Goal: Entertainment & Leisure: Browse casually

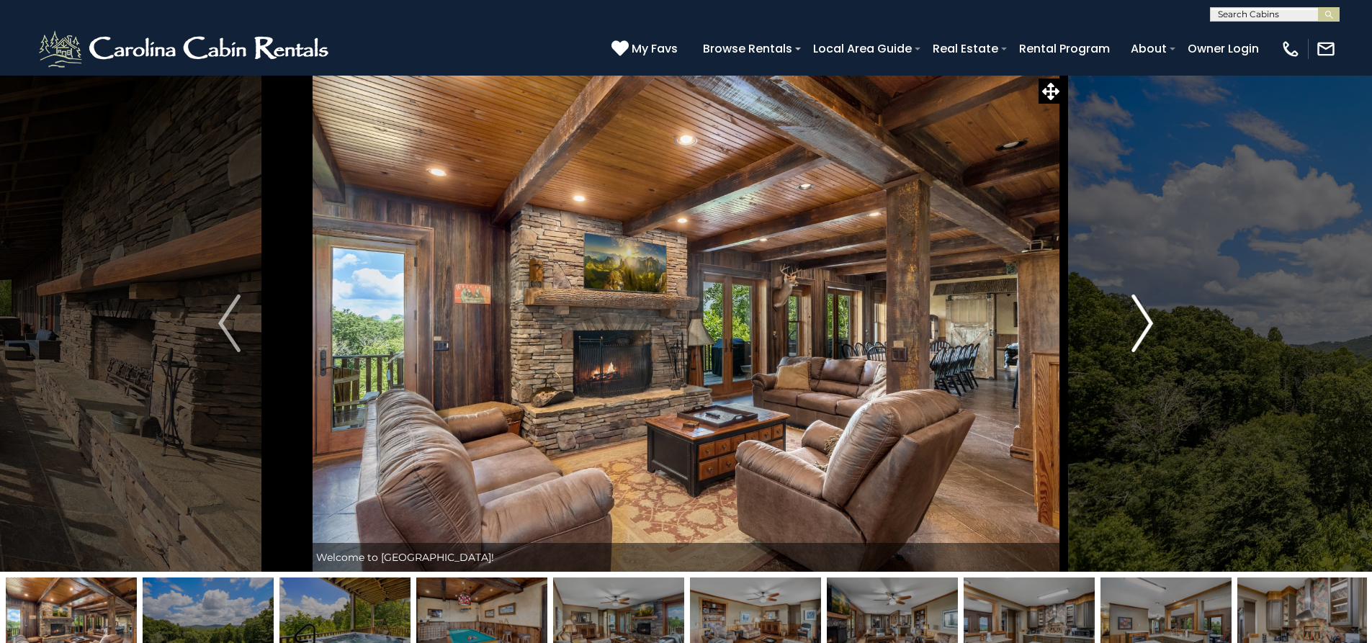
click at [1148, 325] on img "Next" at bounding box center [1142, 323] width 22 height 58
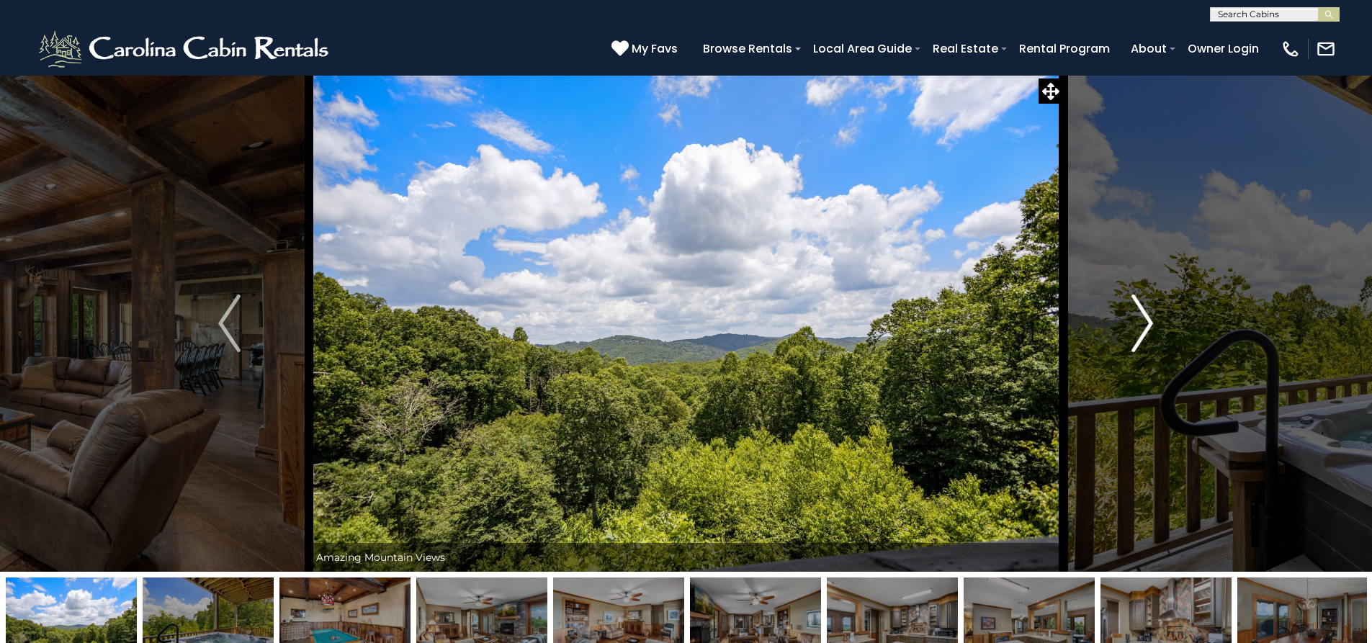
click at [1148, 325] on img "Next" at bounding box center [1142, 323] width 22 height 58
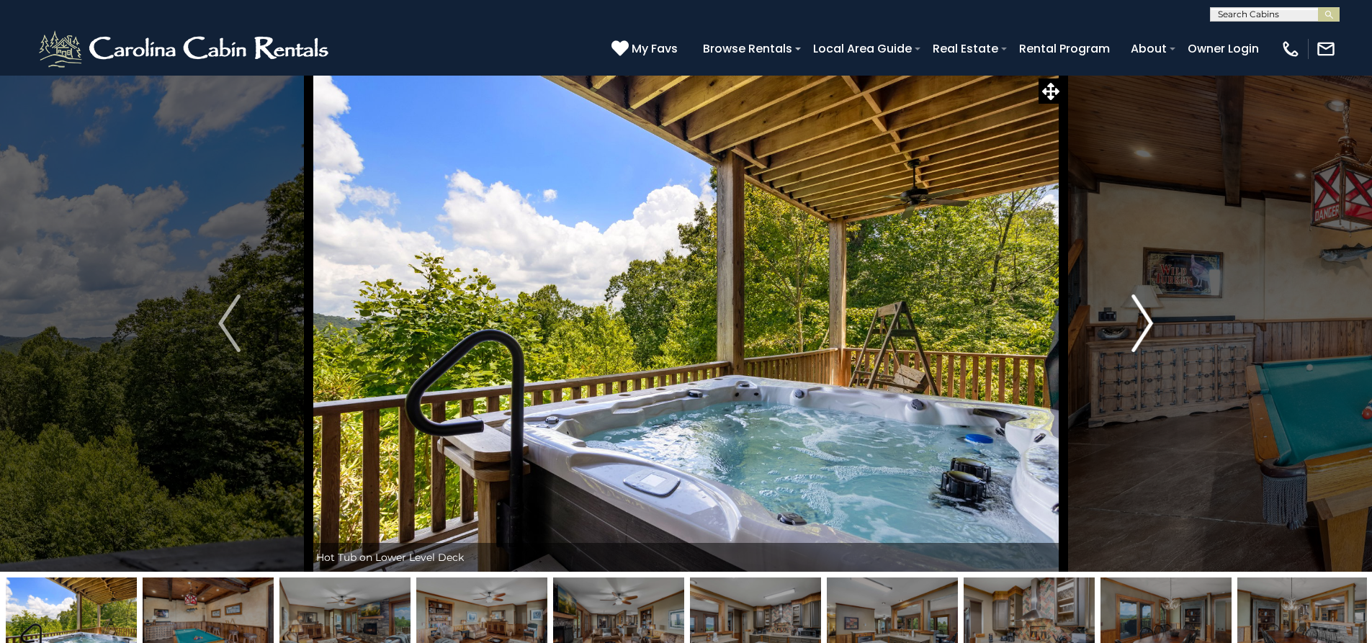
click at [1148, 323] on img "Next" at bounding box center [1142, 323] width 22 height 58
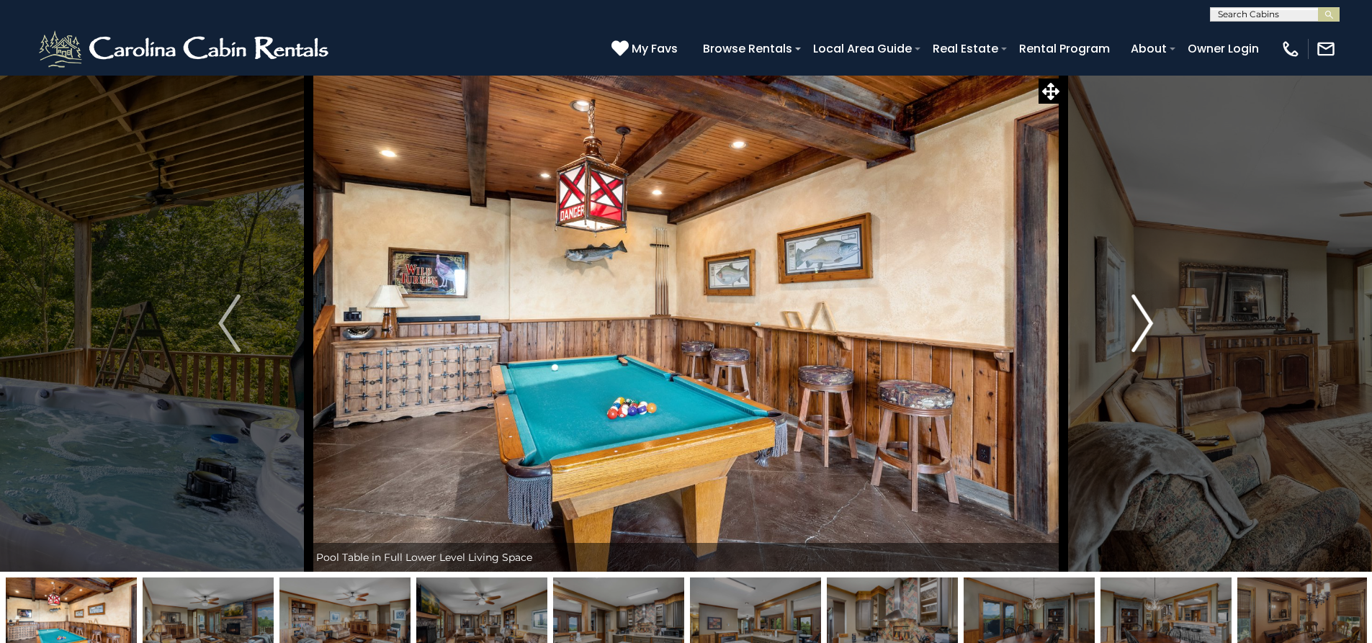
click at [1148, 323] on img "Next" at bounding box center [1142, 323] width 22 height 58
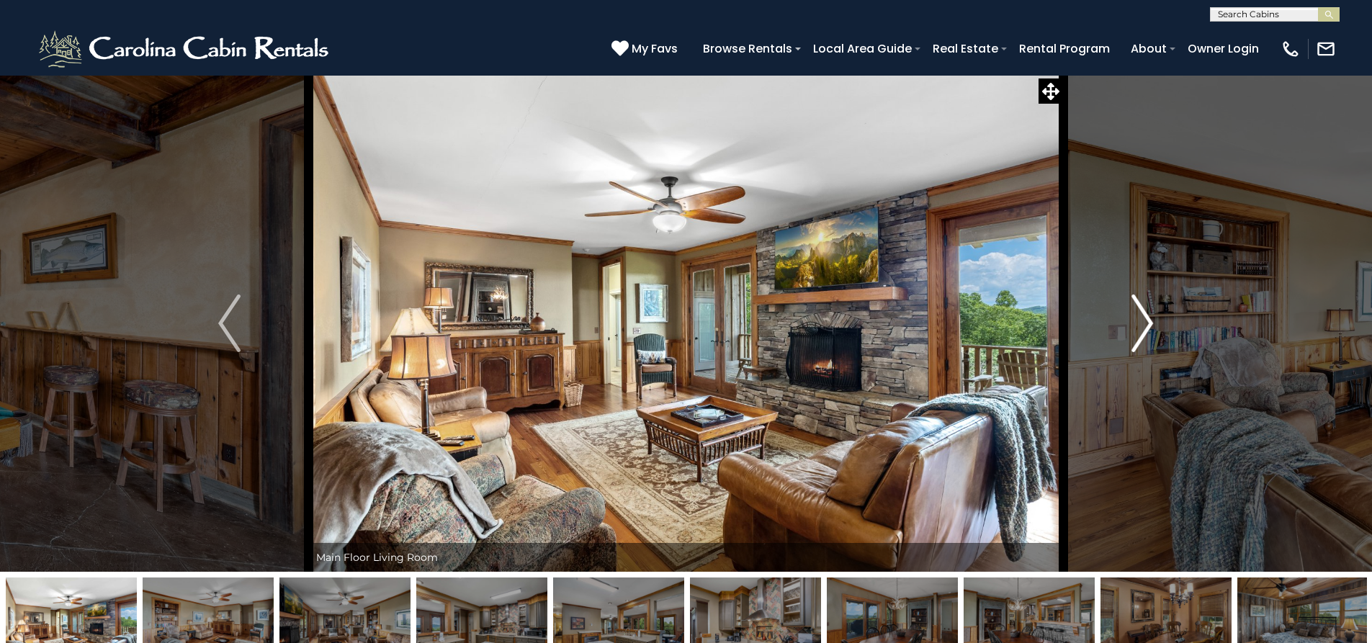
click at [1148, 323] on img "Next" at bounding box center [1142, 323] width 22 height 58
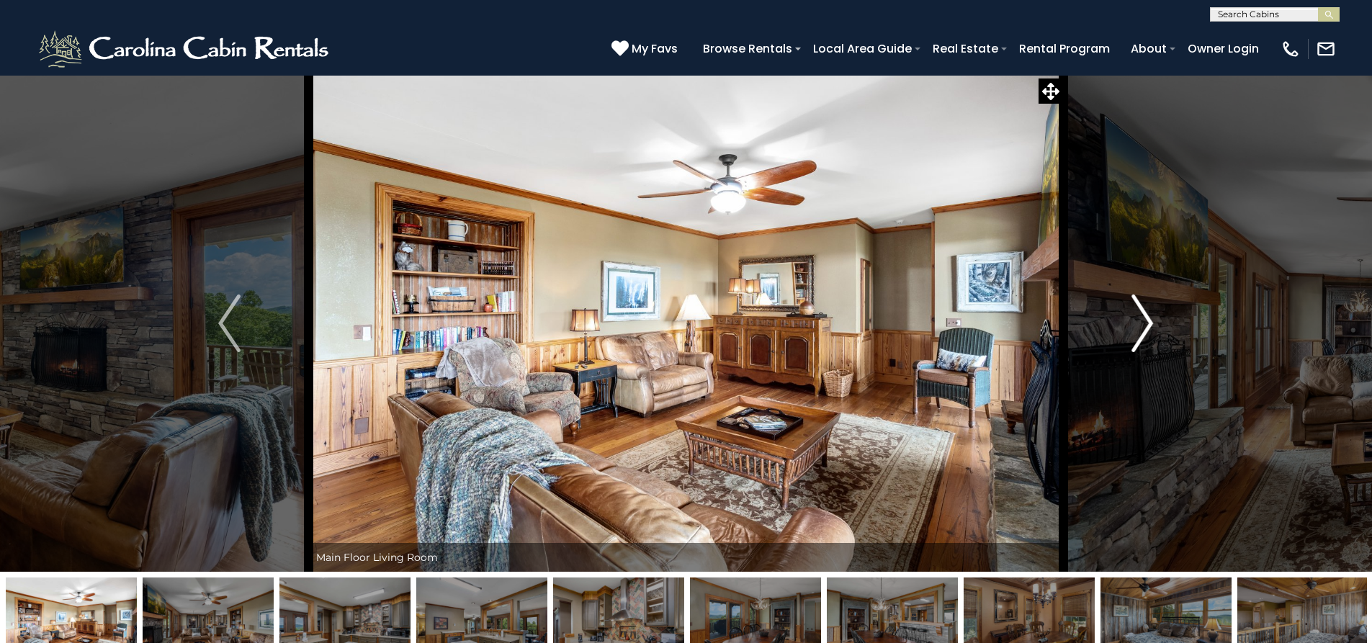
click at [1148, 323] on img "Next" at bounding box center [1142, 323] width 22 height 58
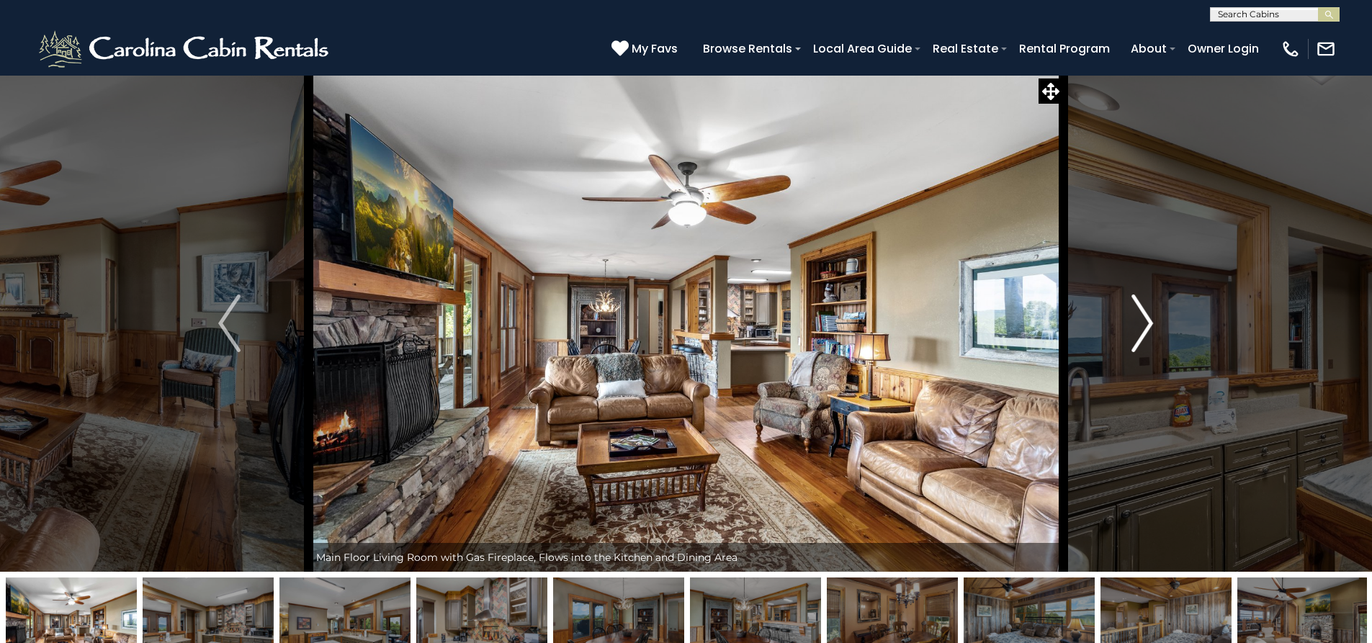
click at [1148, 323] on img "Next" at bounding box center [1142, 323] width 22 height 58
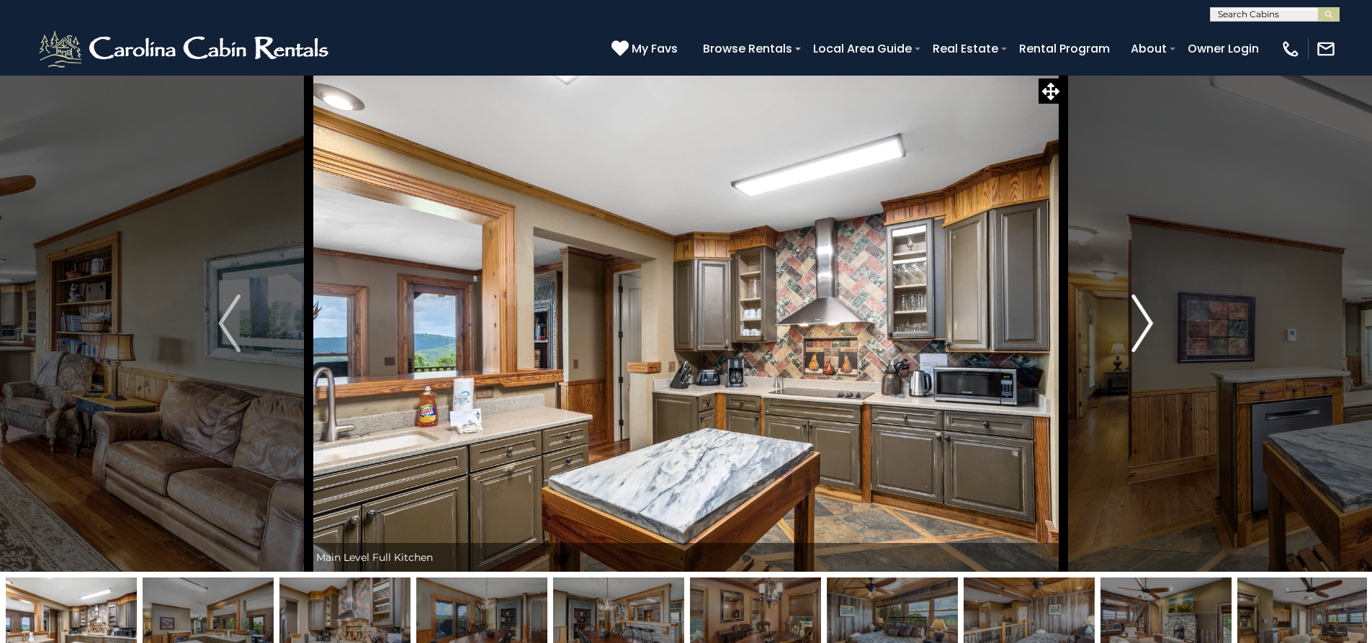
click at [1148, 323] on img "Next" at bounding box center [1142, 323] width 22 height 58
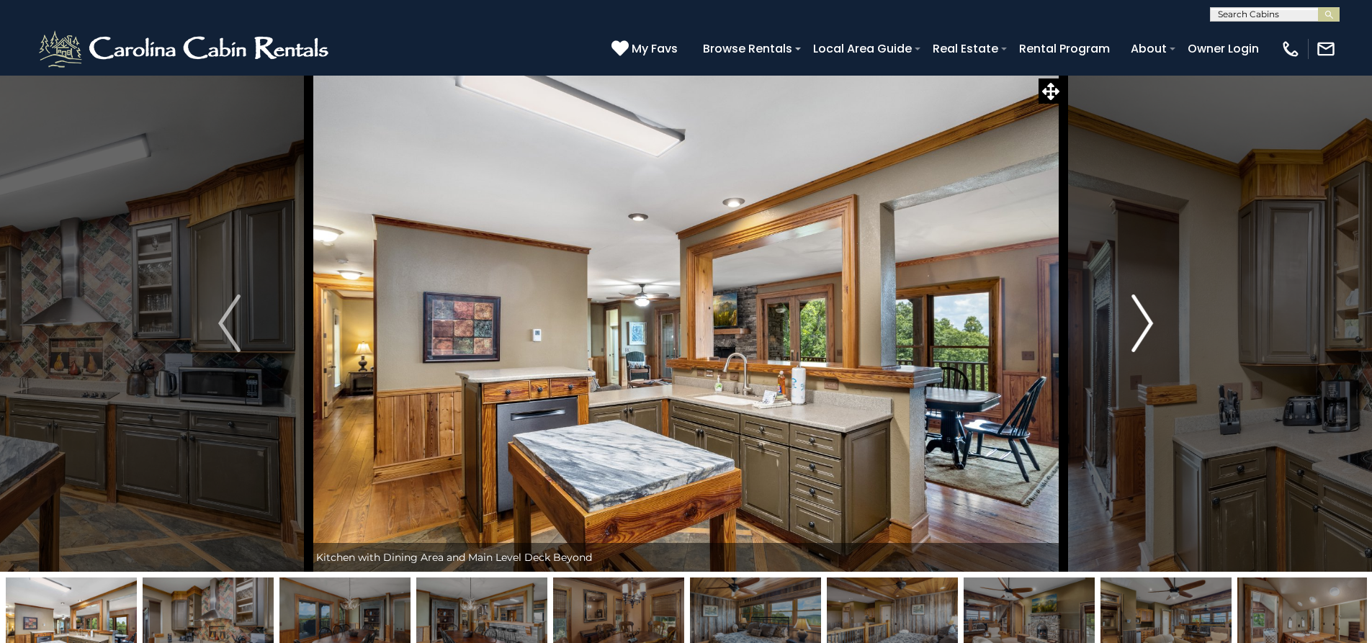
click at [1148, 323] on img "Next" at bounding box center [1142, 323] width 22 height 58
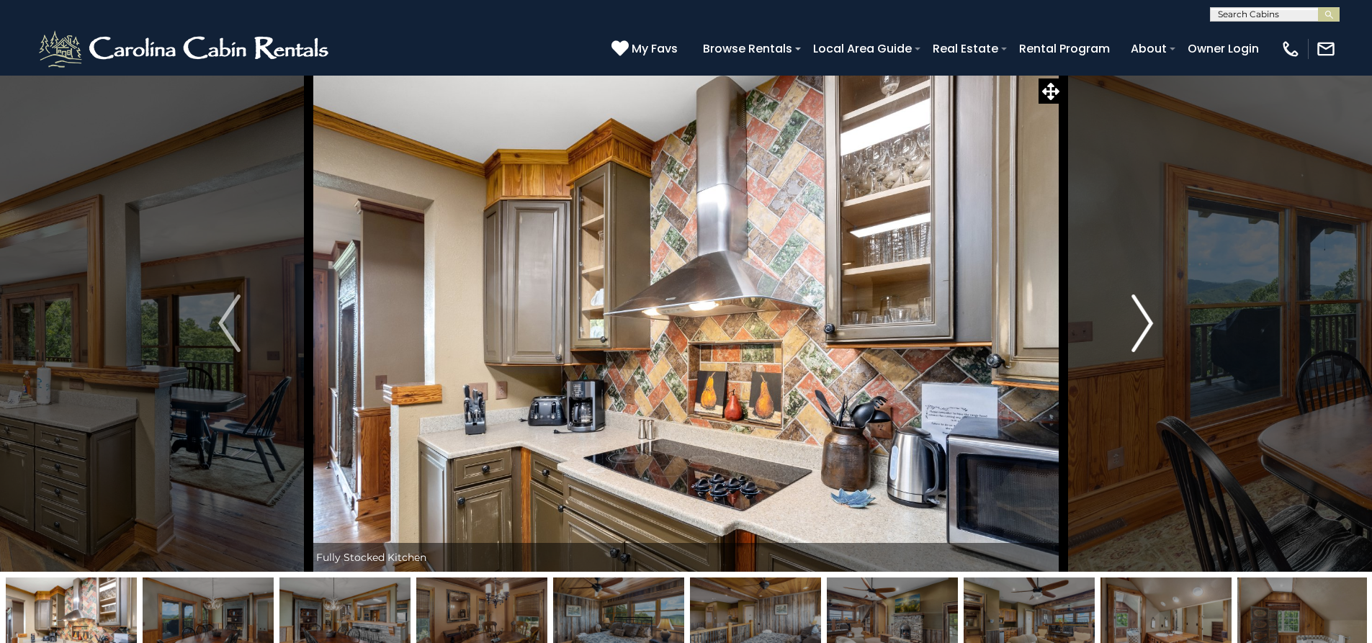
click at [1148, 323] on img "Next" at bounding box center [1142, 323] width 22 height 58
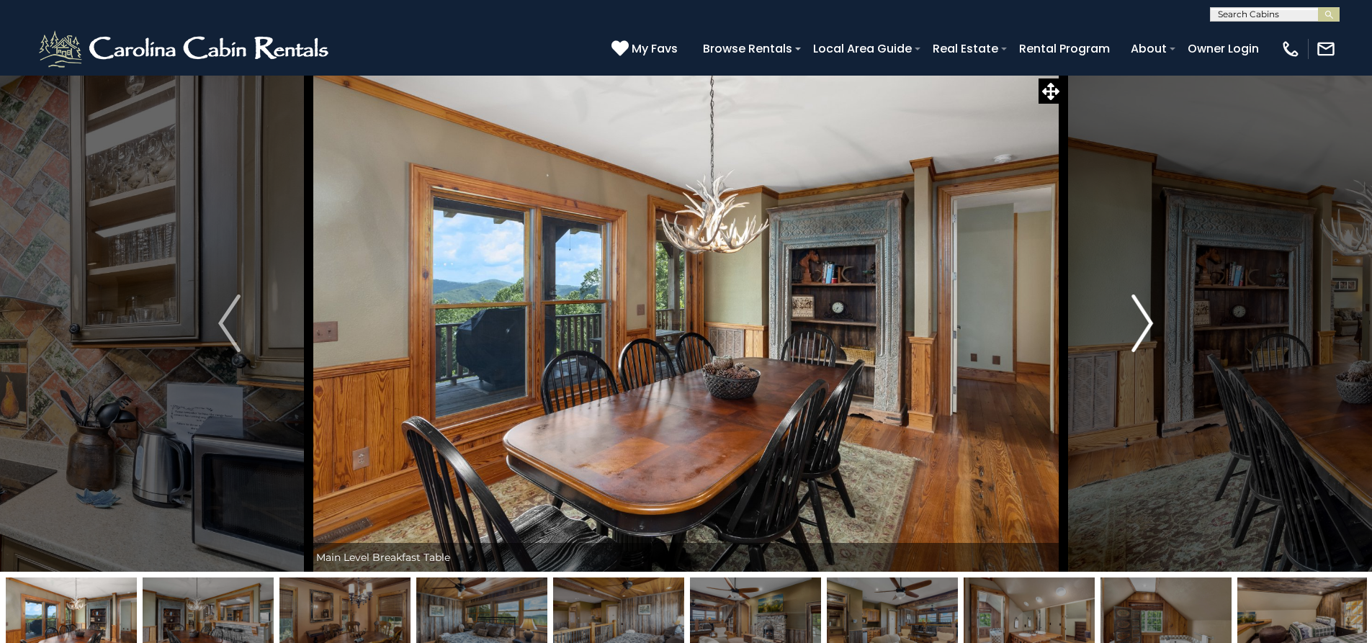
click at [1148, 323] on img "Next" at bounding box center [1142, 323] width 22 height 58
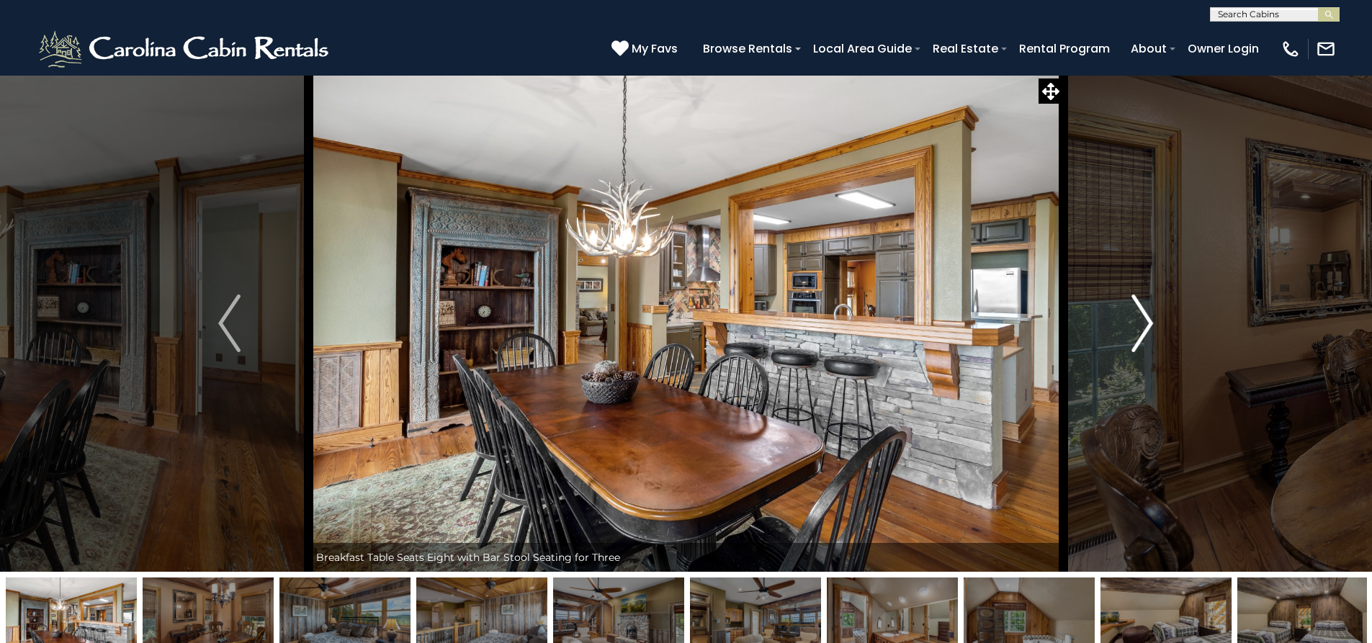
click at [1148, 323] on img "Next" at bounding box center [1142, 323] width 22 height 58
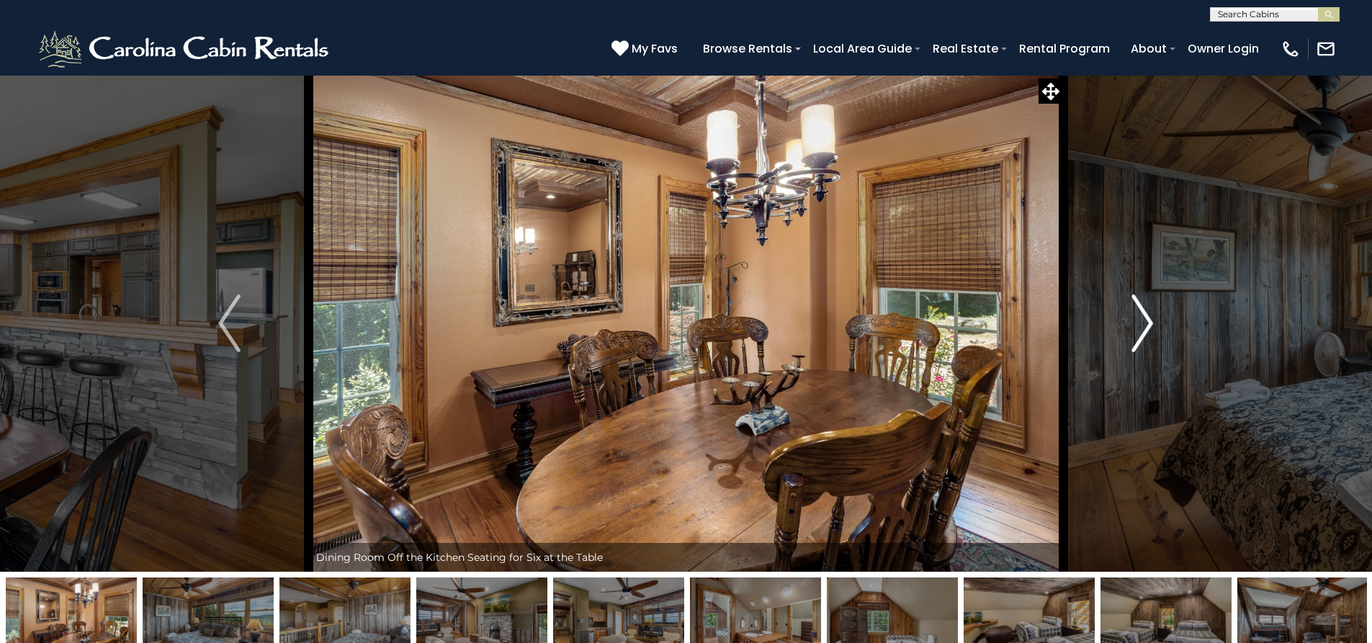
click at [1148, 323] on img "Next" at bounding box center [1142, 323] width 22 height 58
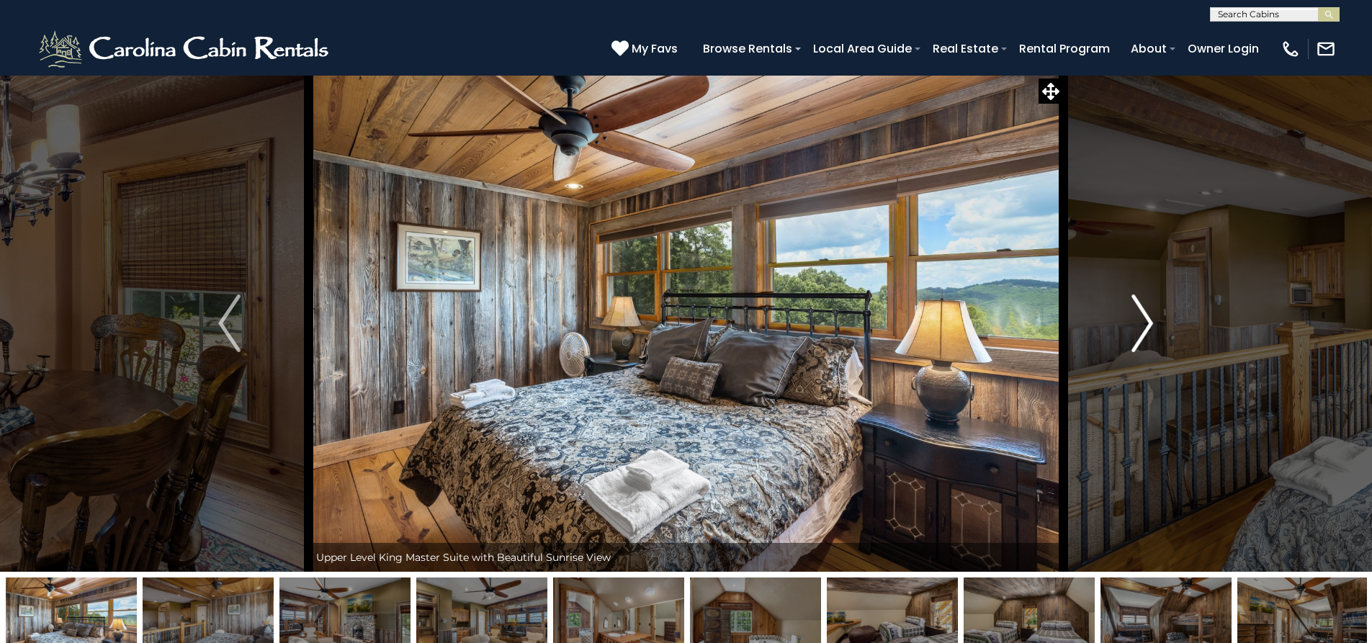
click at [1148, 323] on img "Next" at bounding box center [1142, 323] width 22 height 58
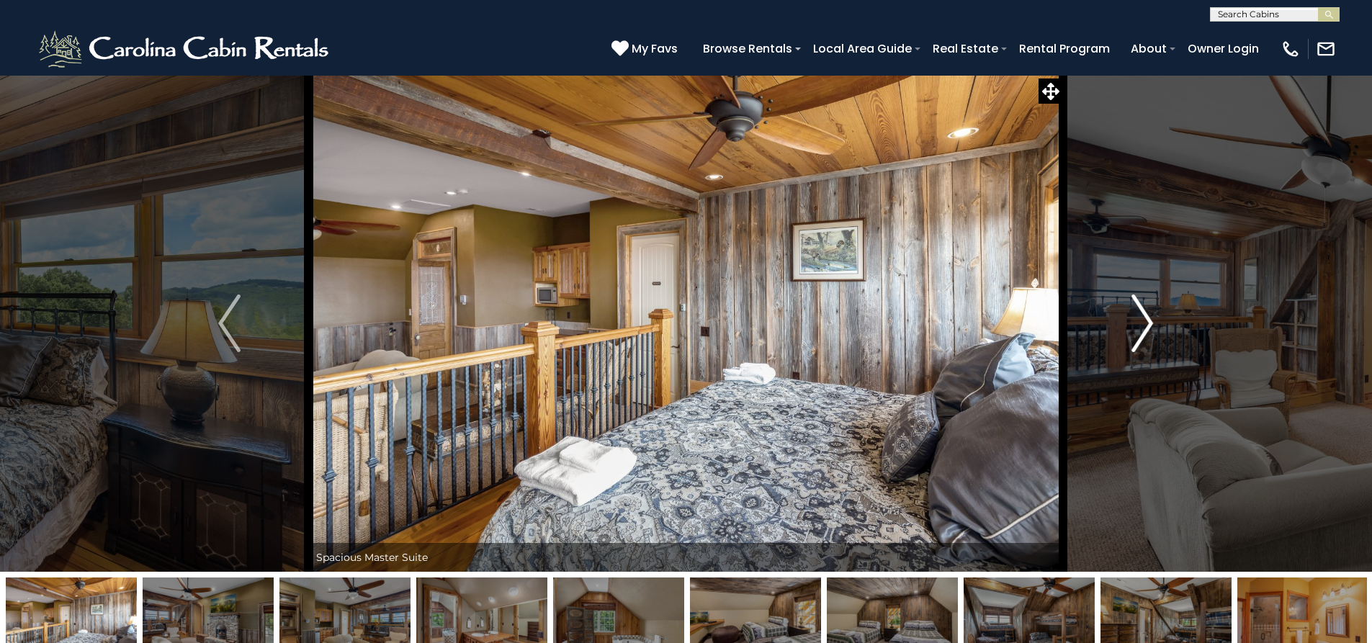
click at [1148, 323] on img "Next" at bounding box center [1142, 323] width 22 height 58
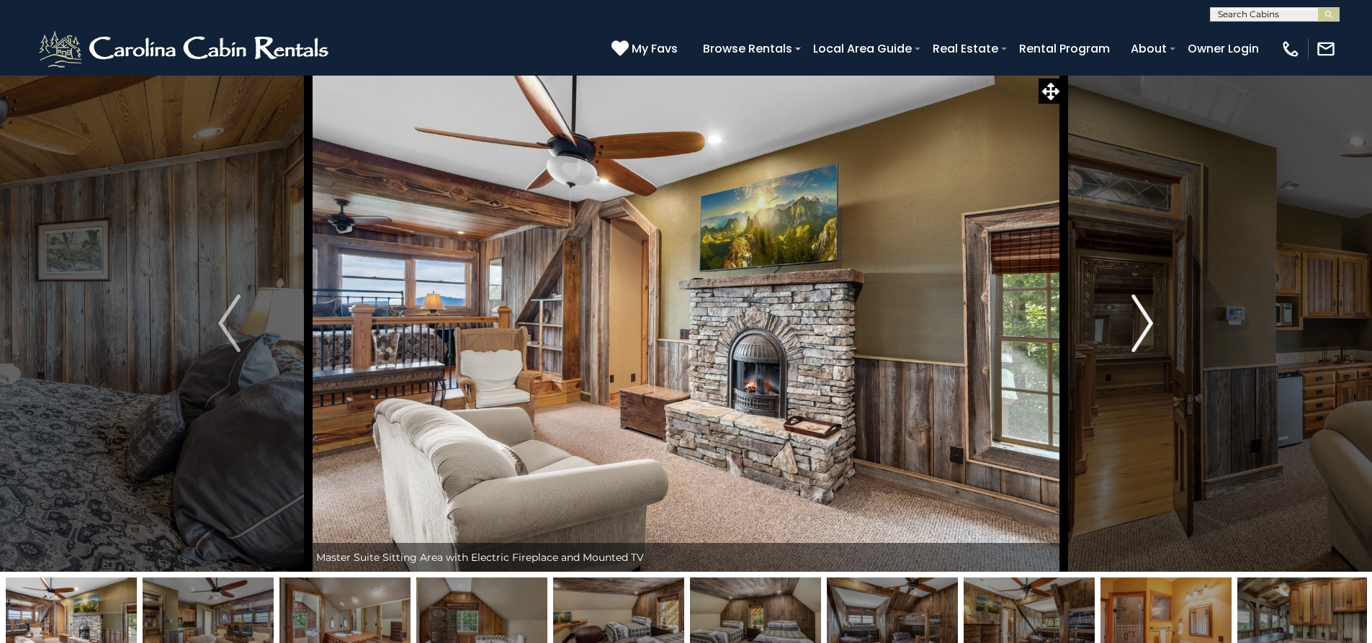
click at [1148, 323] on img "Next" at bounding box center [1142, 323] width 22 height 58
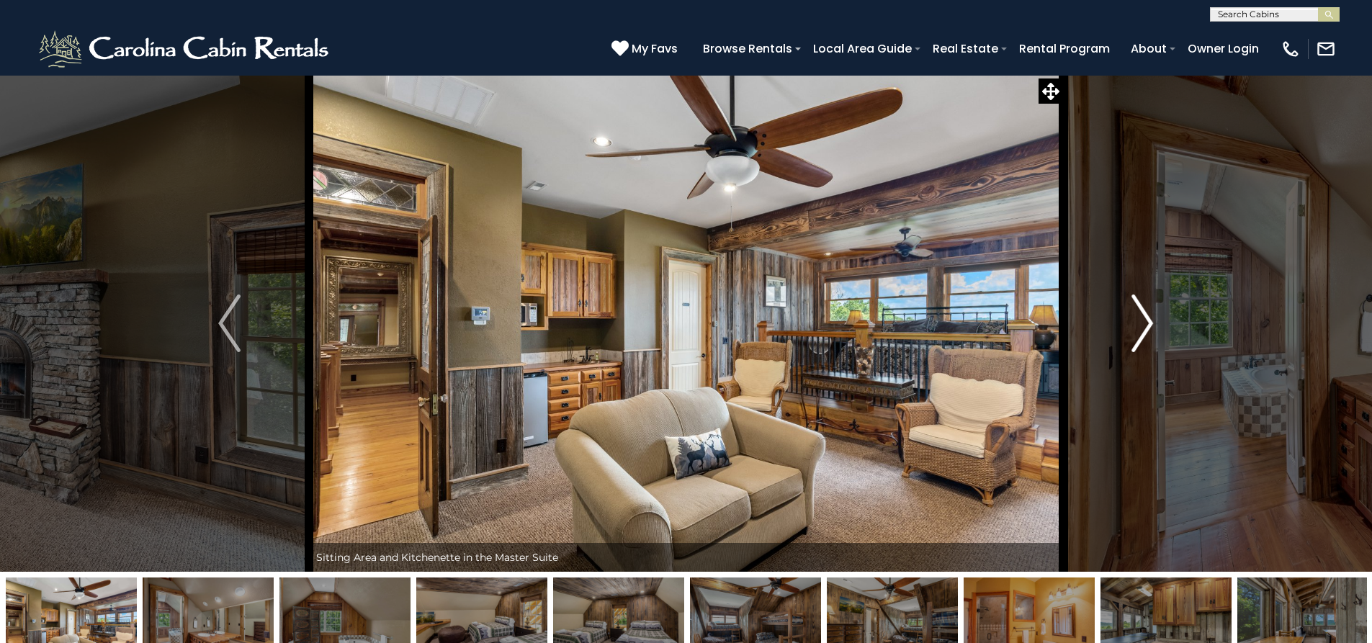
click at [1148, 323] on img "Next" at bounding box center [1142, 323] width 22 height 58
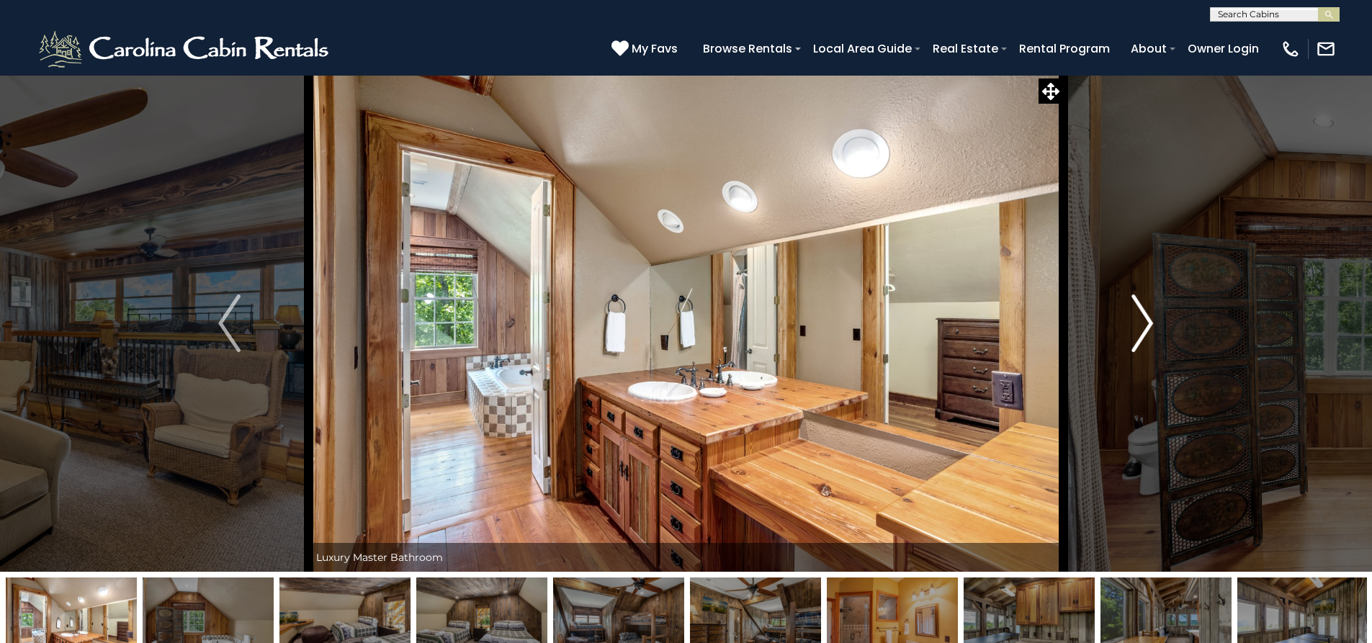
click at [1148, 323] on img "Next" at bounding box center [1142, 323] width 22 height 58
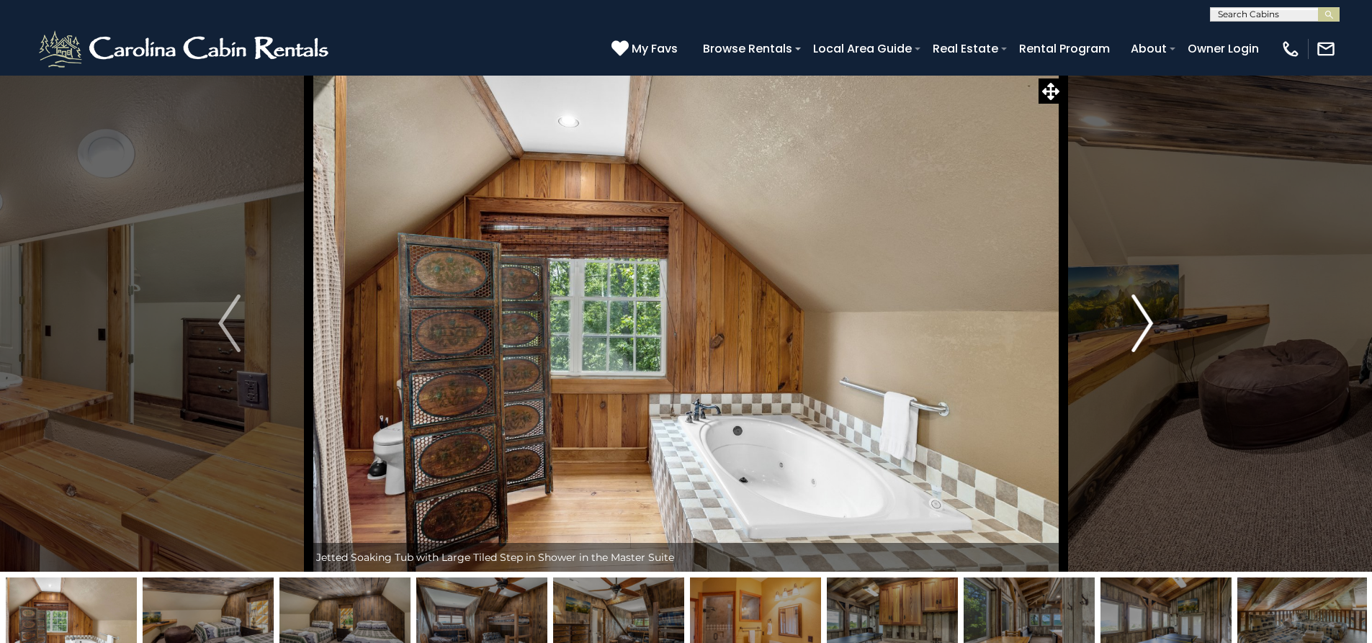
click at [1148, 323] on img "Next" at bounding box center [1142, 323] width 22 height 58
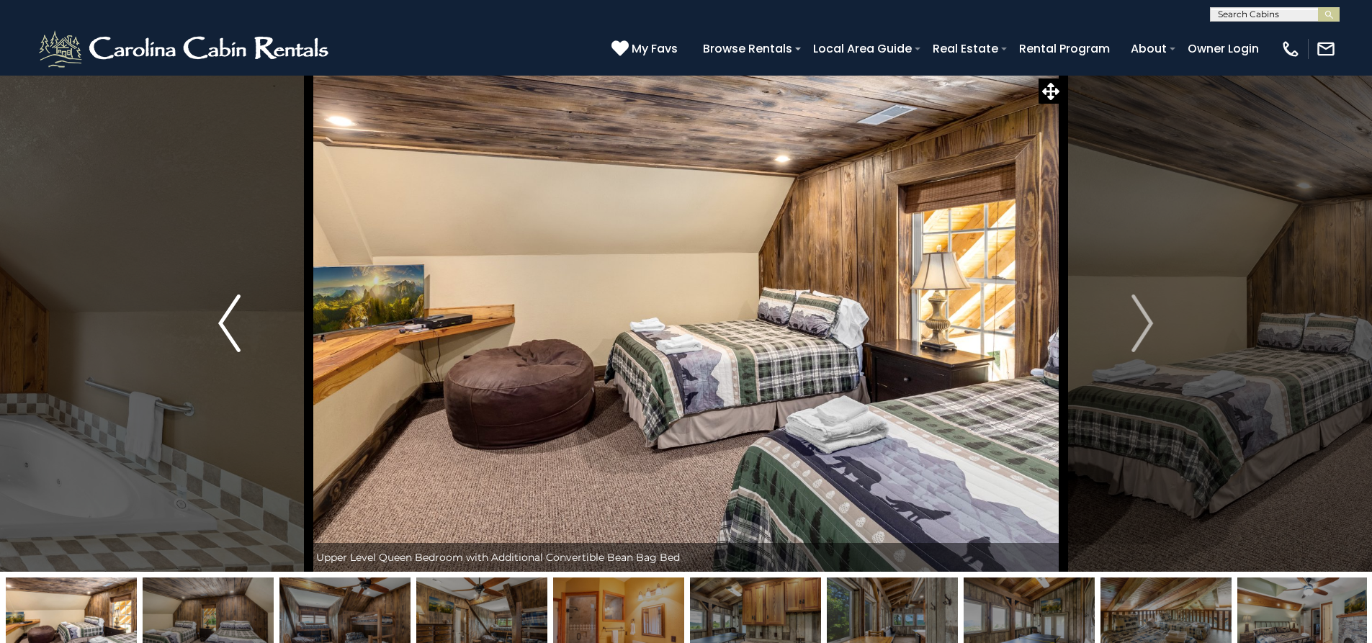
click at [215, 320] on button "Previous" at bounding box center [229, 323] width 158 height 497
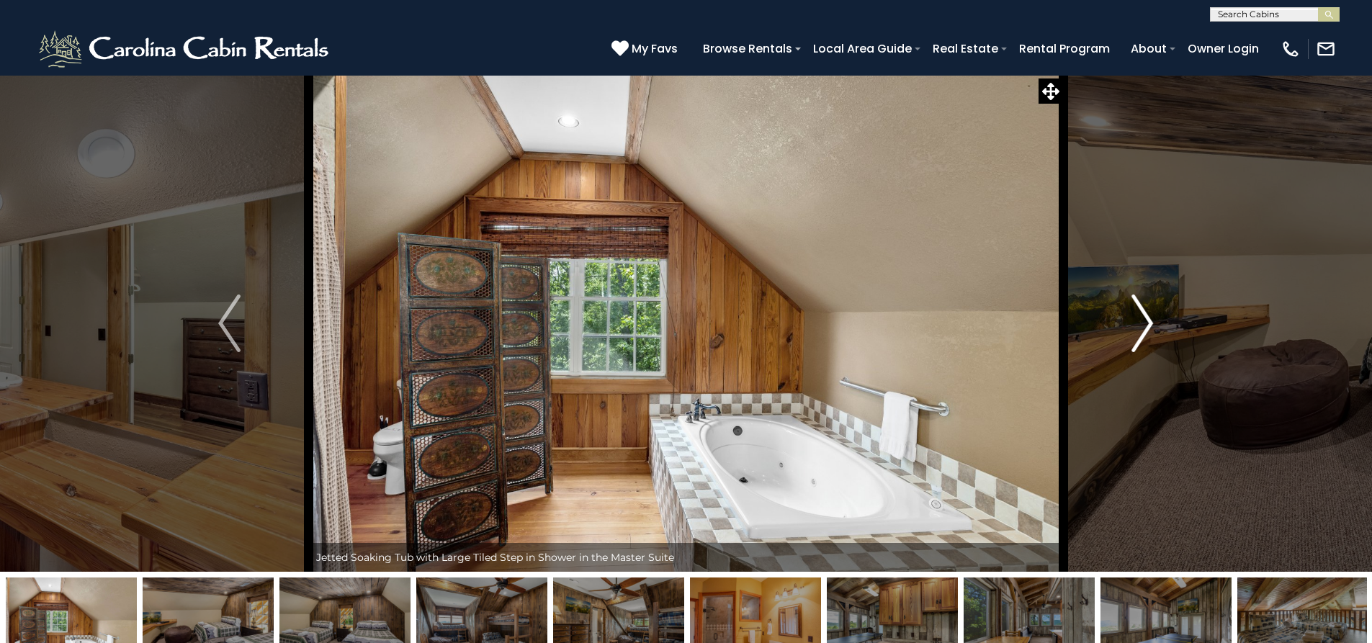
click at [1151, 330] on img "Next" at bounding box center [1142, 323] width 22 height 58
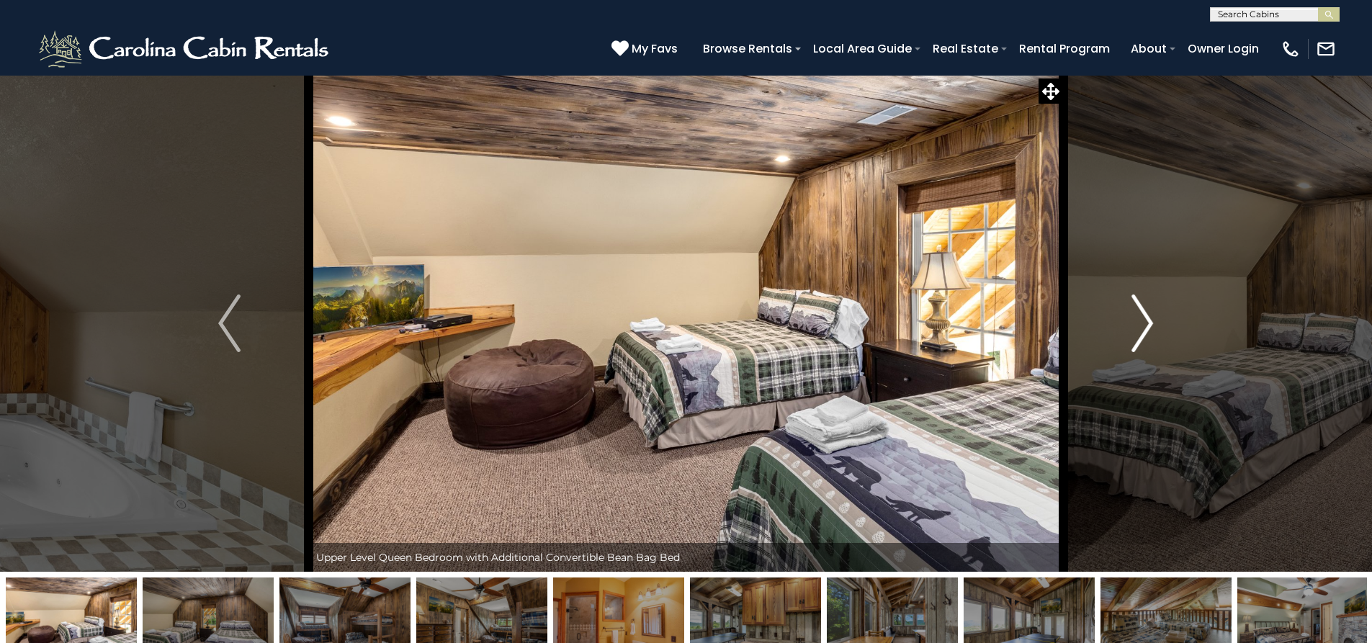
click at [1151, 330] on img "Next" at bounding box center [1142, 323] width 22 height 58
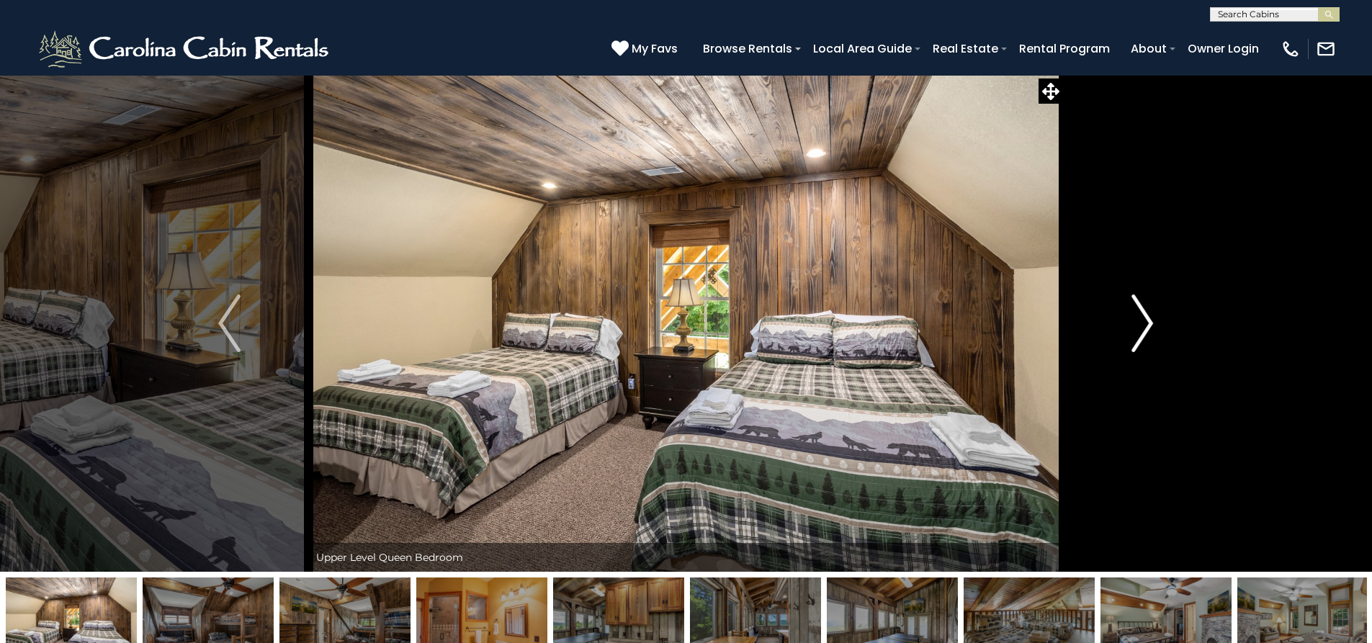
click at [1151, 330] on img "Next" at bounding box center [1142, 323] width 22 height 58
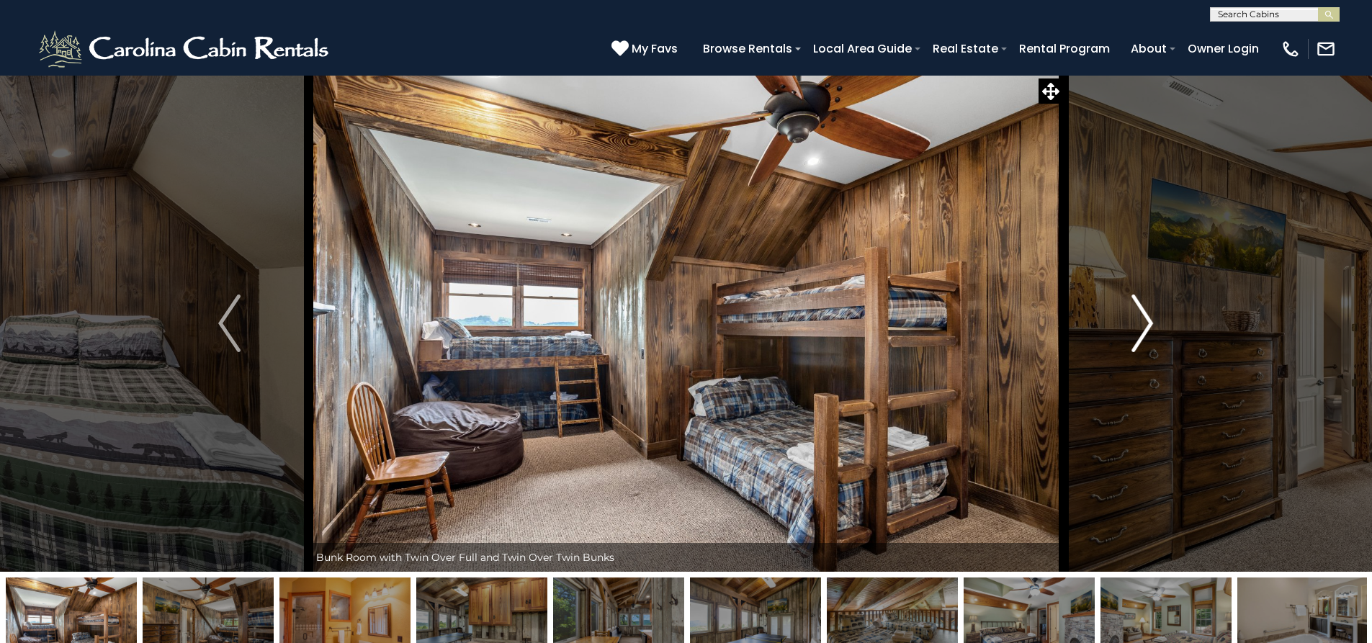
click at [1151, 330] on img "Next" at bounding box center [1142, 323] width 22 height 58
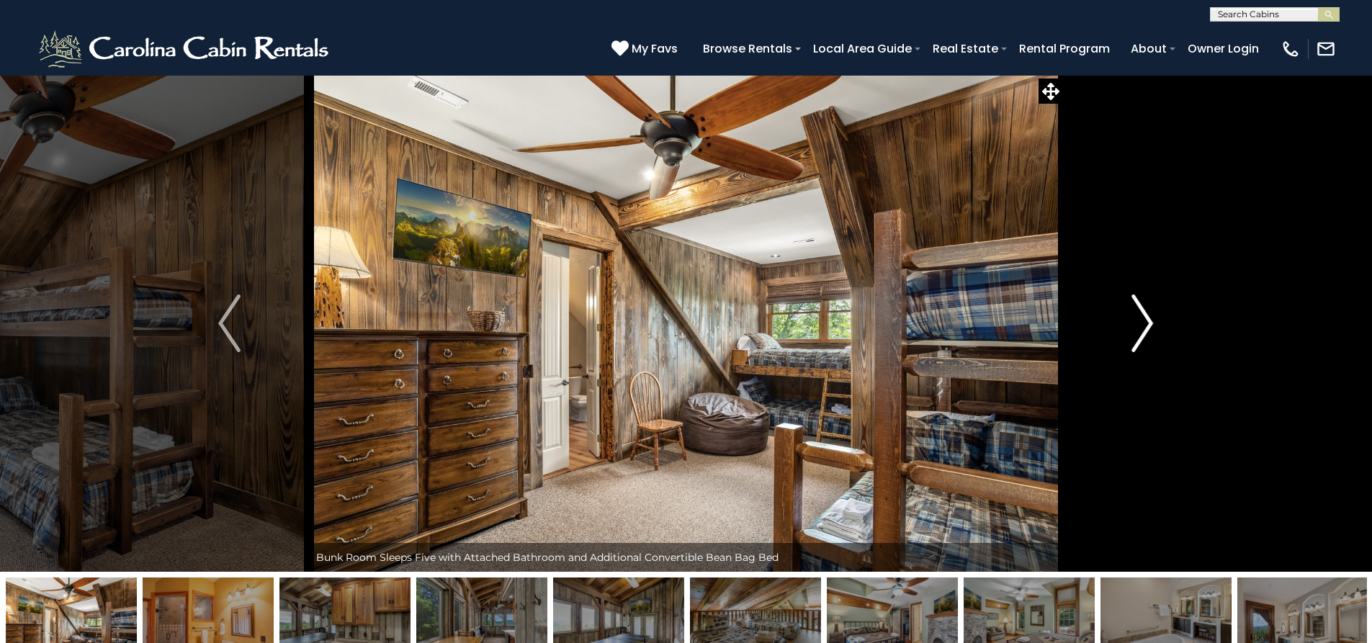
click at [1151, 330] on img "Next" at bounding box center [1142, 323] width 22 height 58
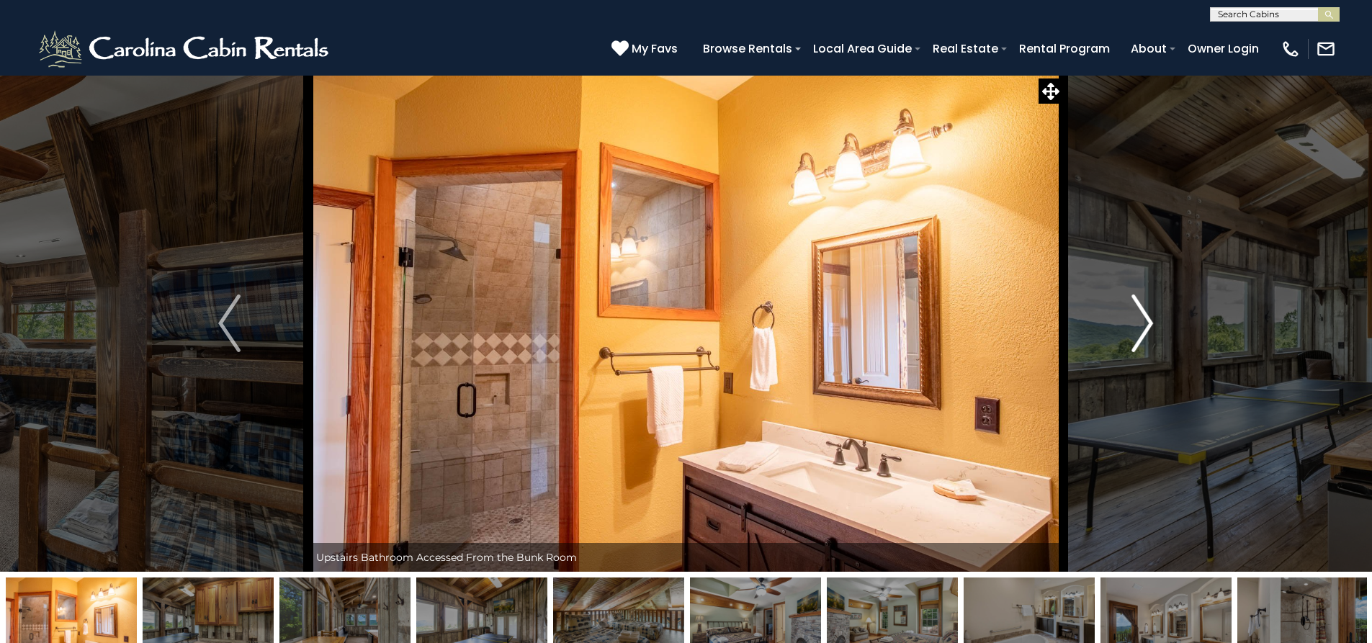
click at [1151, 330] on img "Next" at bounding box center [1142, 323] width 22 height 58
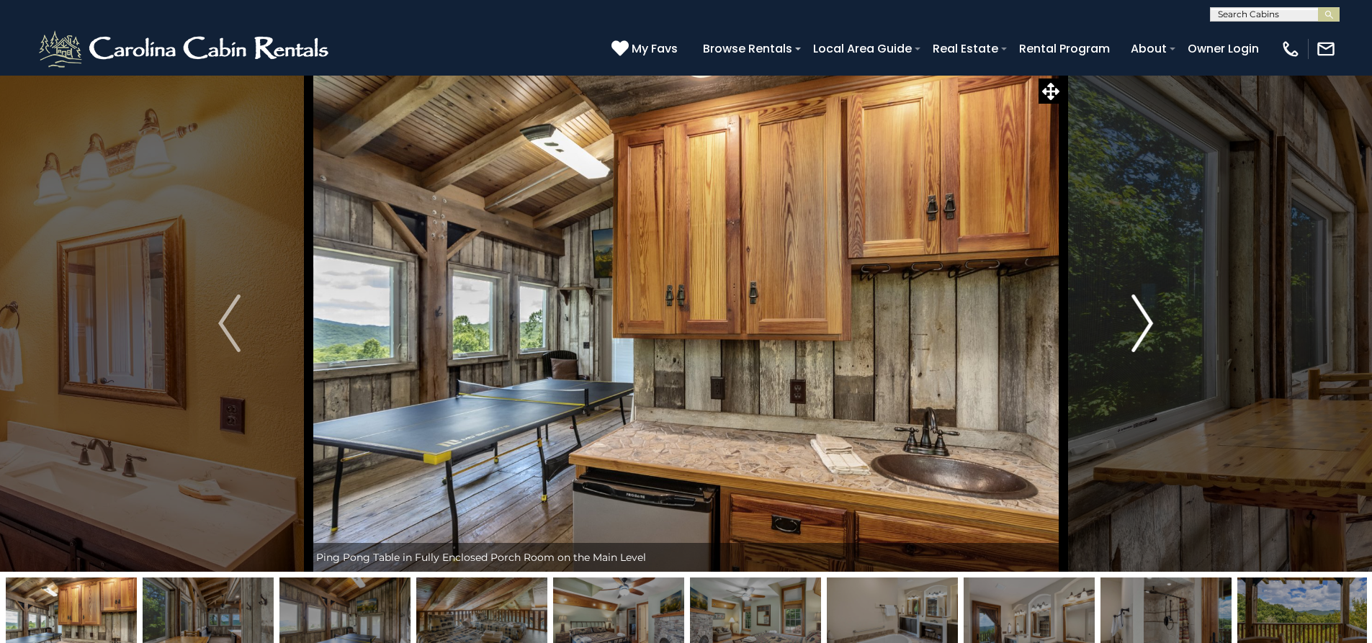
click at [1151, 330] on img "Next" at bounding box center [1142, 323] width 22 height 58
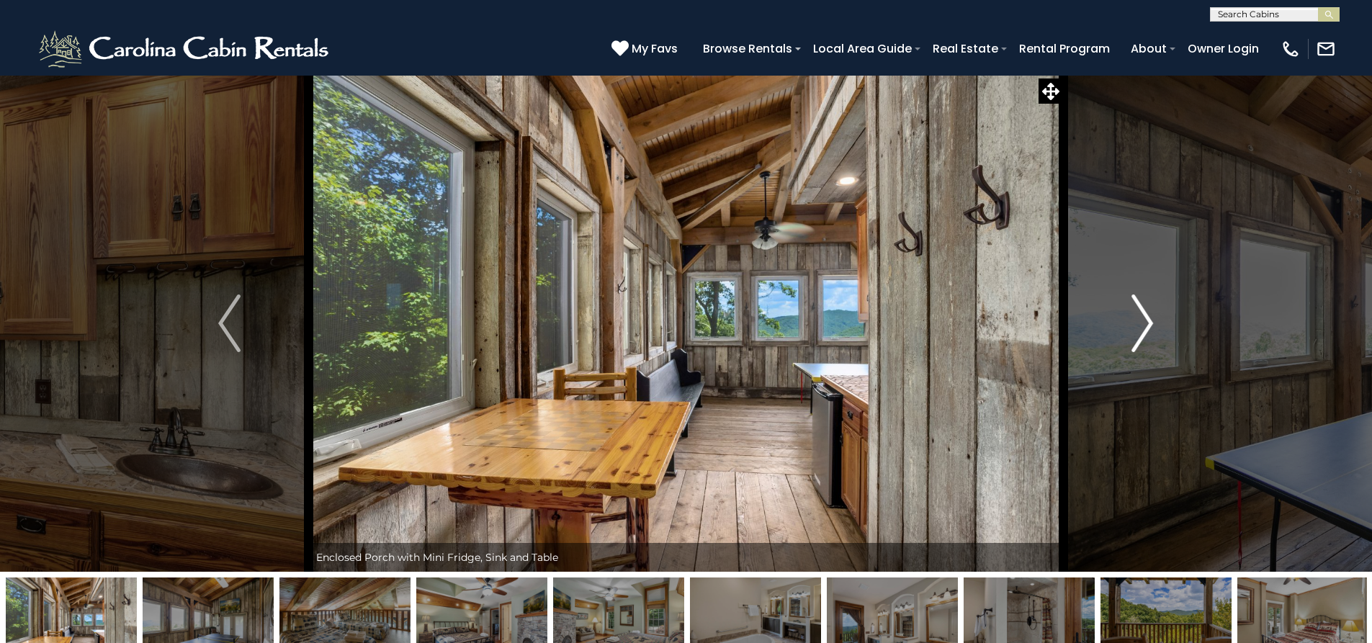
click at [1151, 330] on img "Next" at bounding box center [1142, 323] width 22 height 58
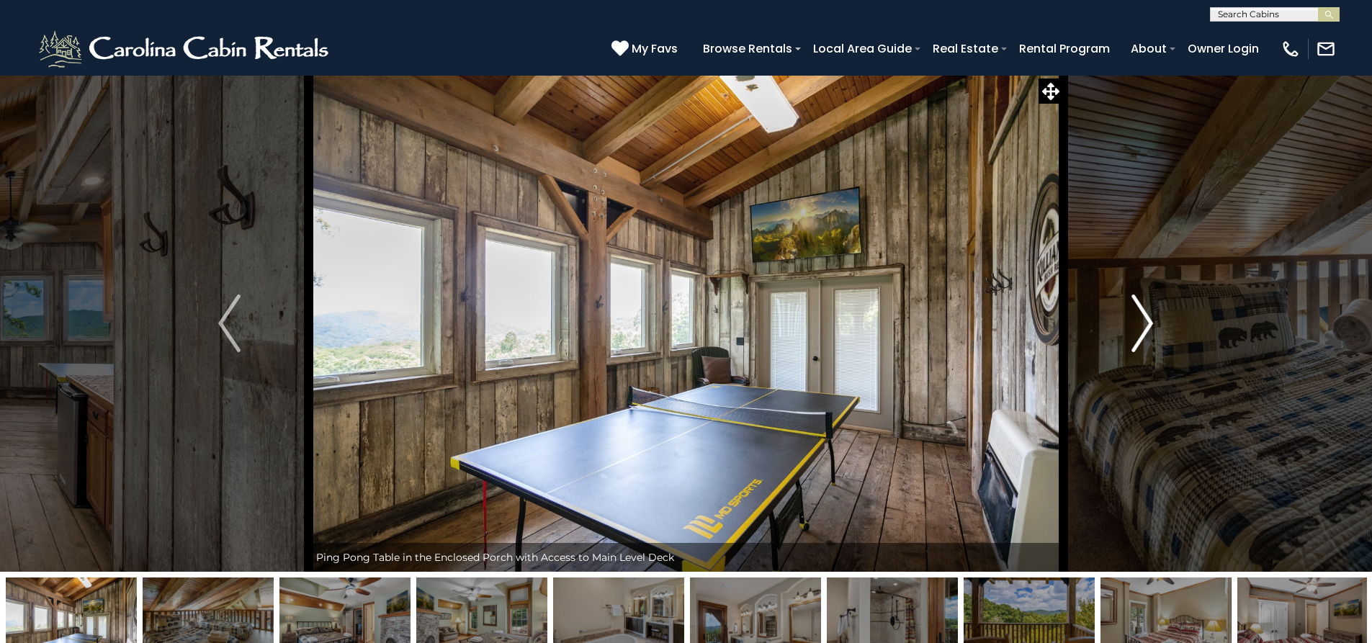
click at [1151, 330] on img "Next" at bounding box center [1142, 323] width 22 height 58
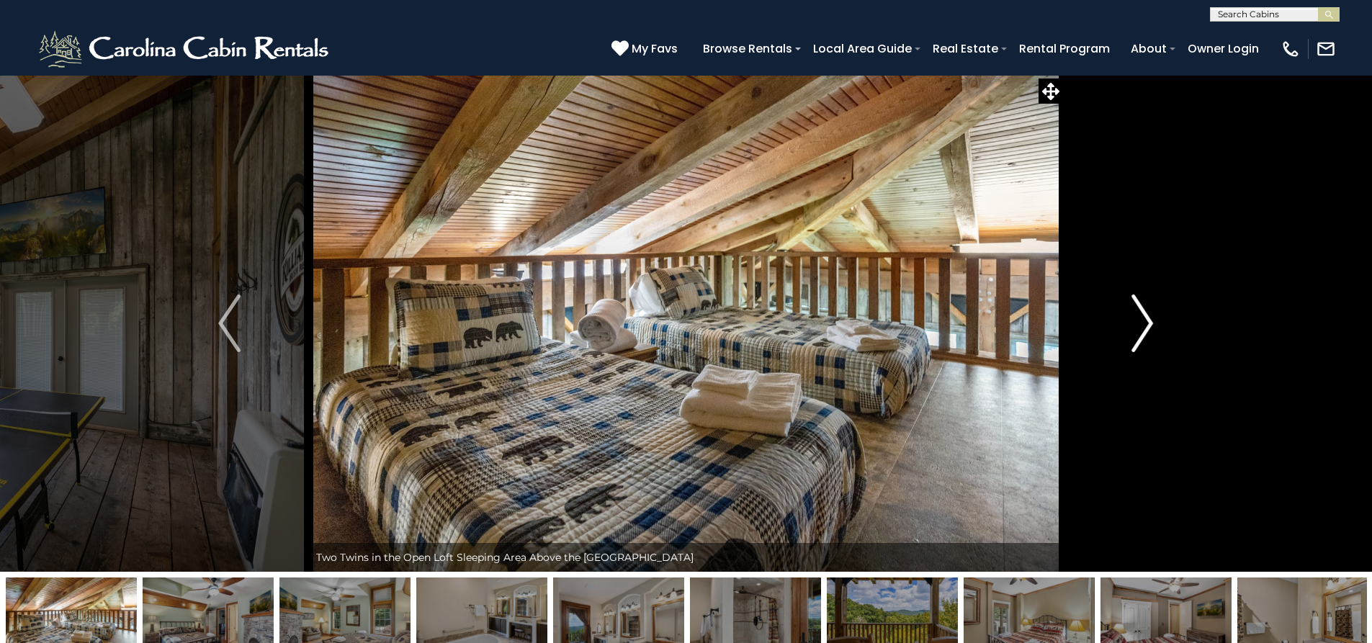
click at [1151, 330] on img "Next" at bounding box center [1142, 323] width 22 height 58
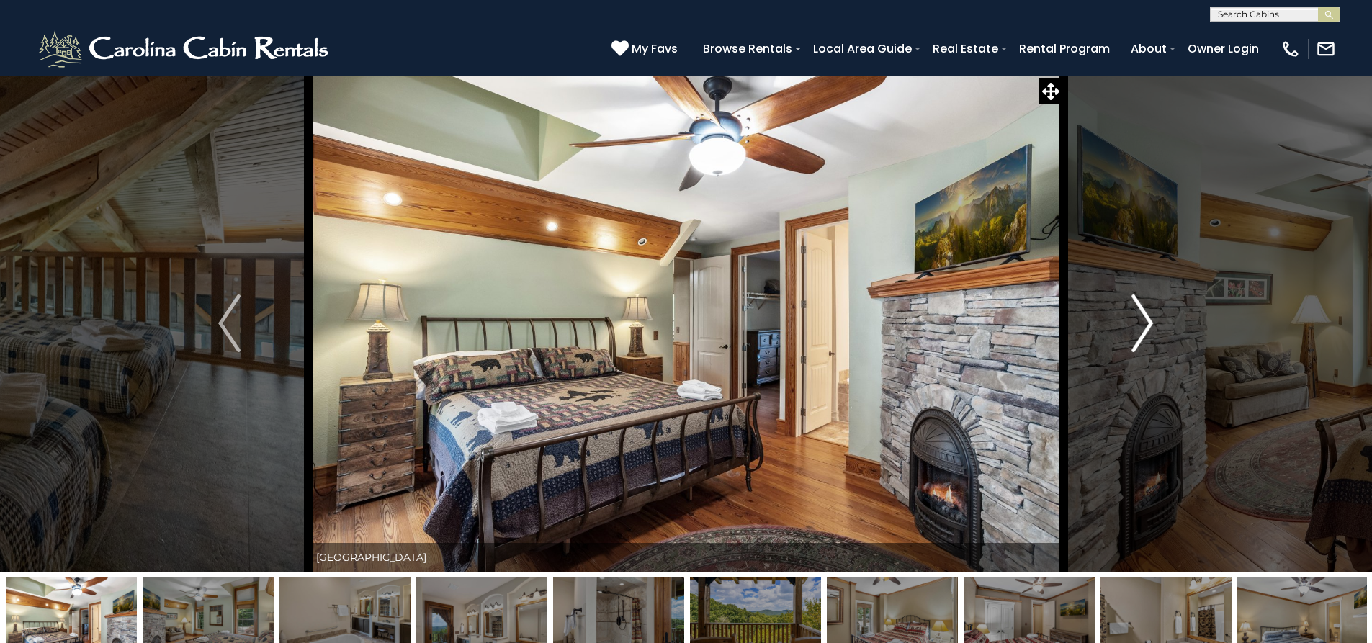
click at [1151, 330] on img "Next" at bounding box center [1142, 323] width 22 height 58
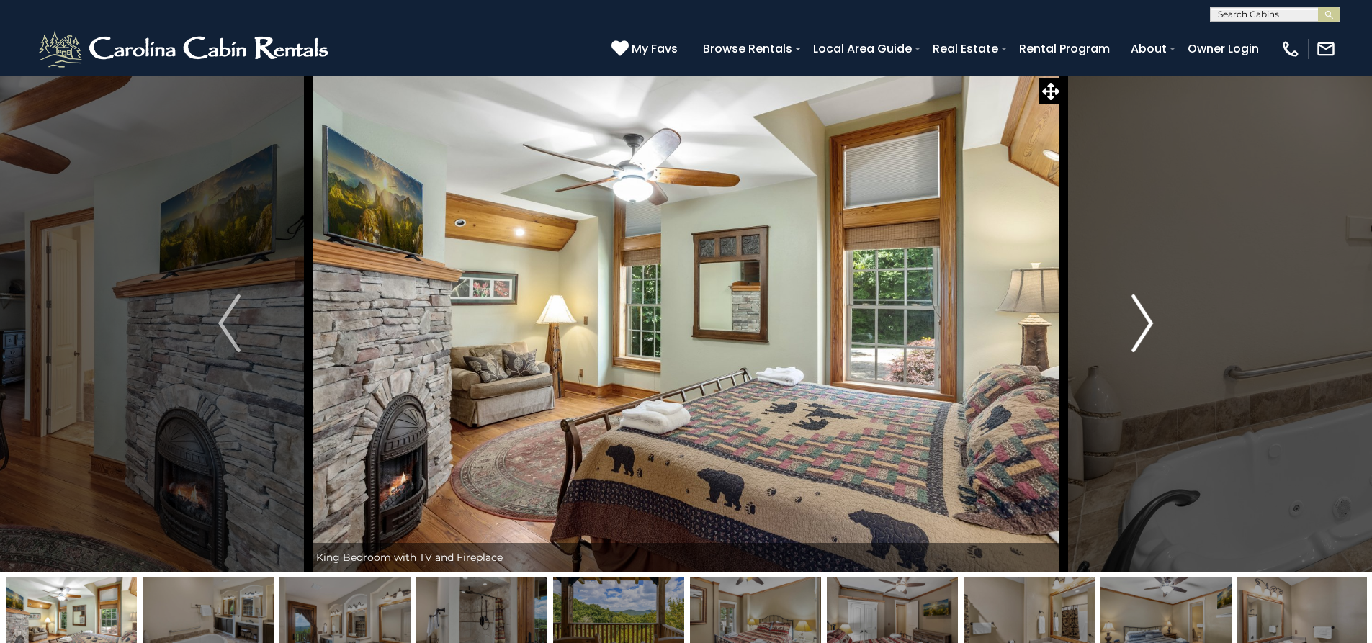
click at [1151, 330] on img "Next" at bounding box center [1142, 323] width 22 height 58
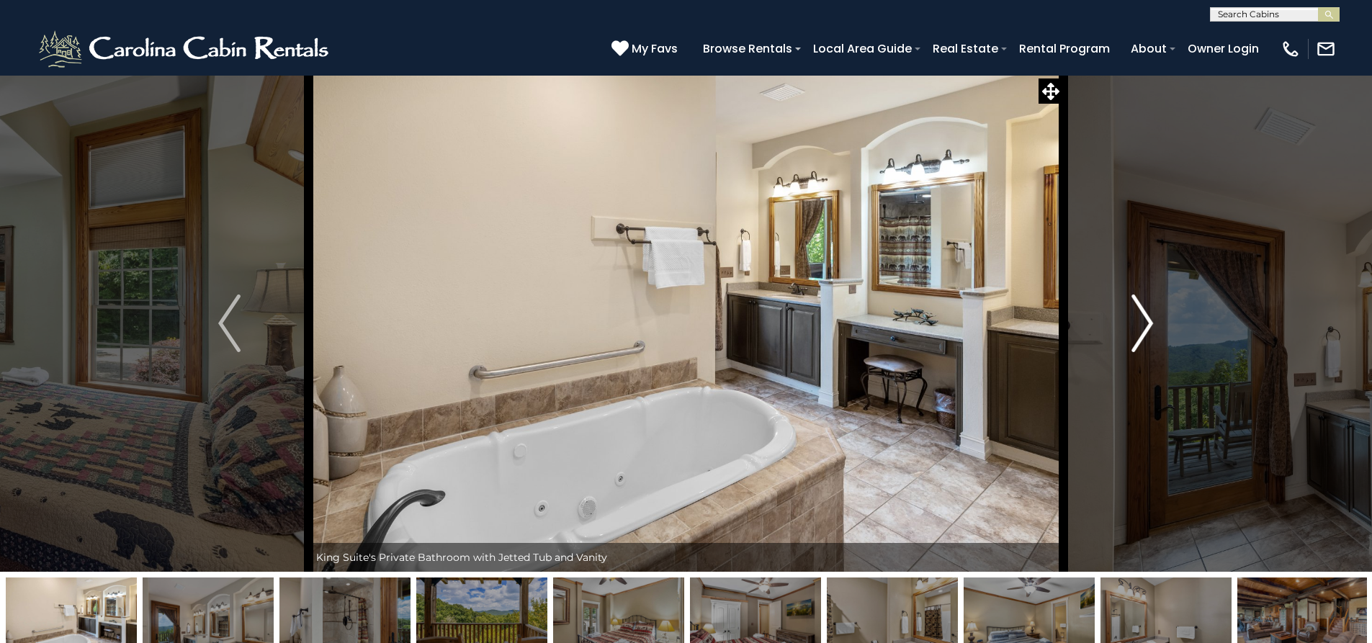
click at [1151, 330] on img "Next" at bounding box center [1142, 323] width 22 height 58
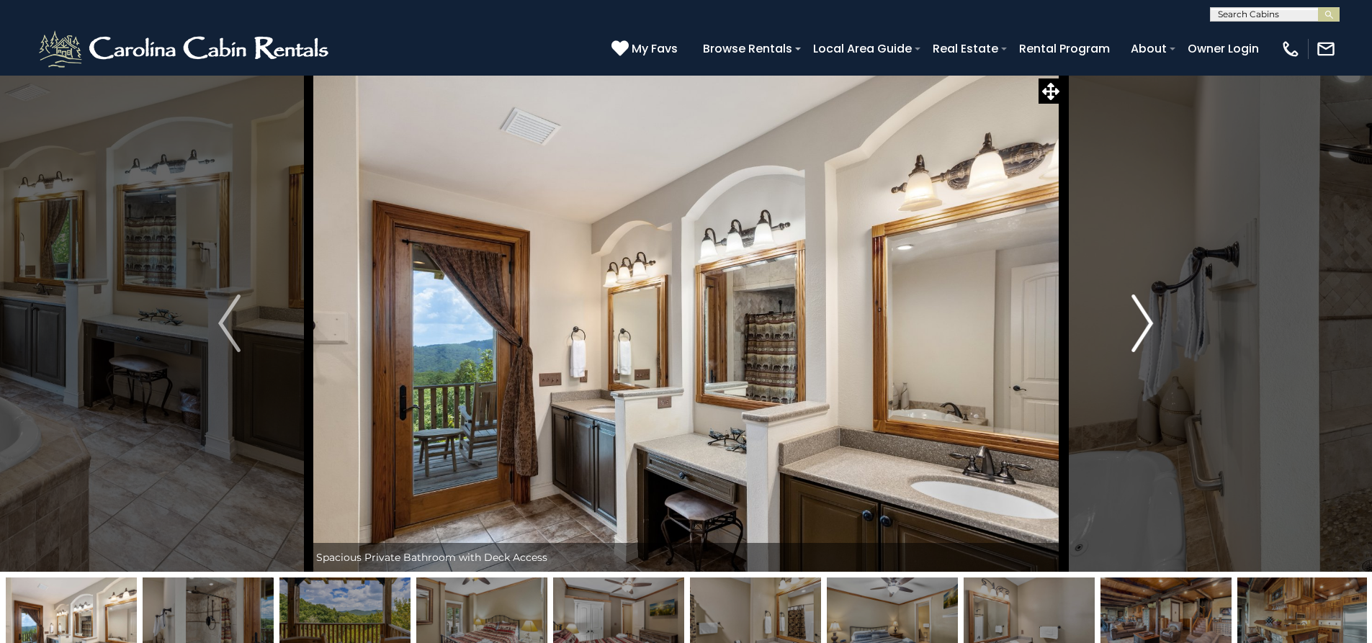
click at [1151, 330] on img "Next" at bounding box center [1142, 323] width 22 height 58
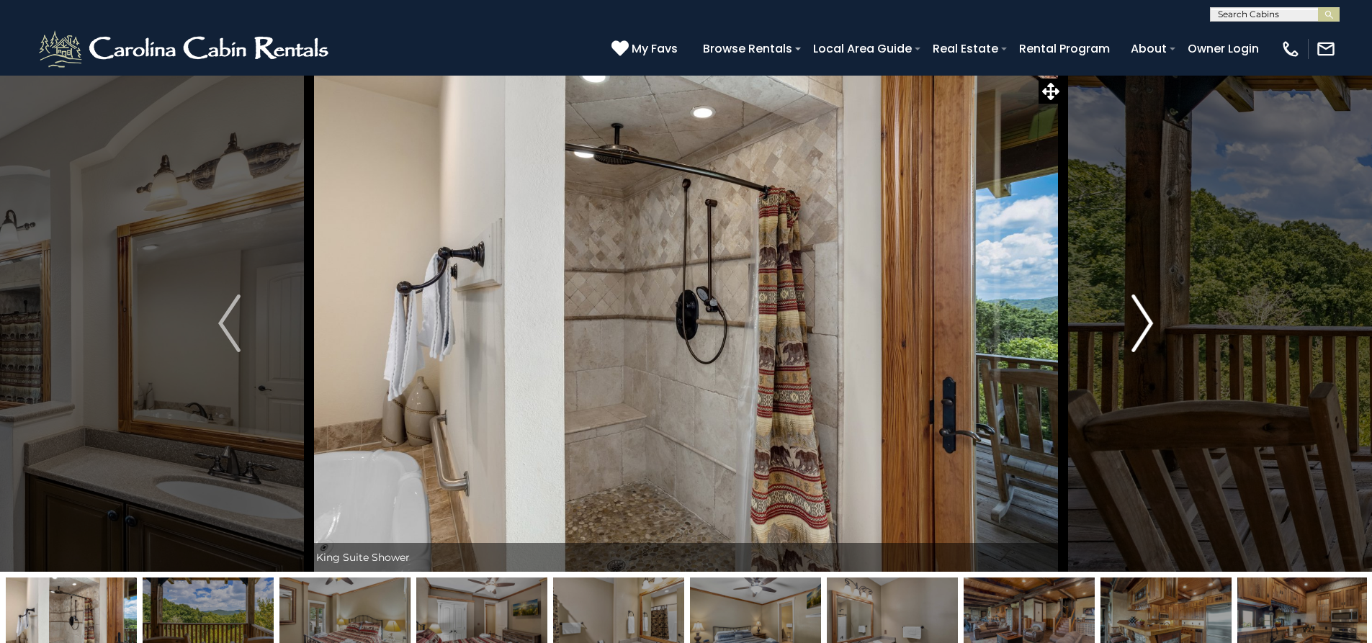
click at [1151, 330] on img "Next" at bounding box center [1142, 323] width 22 height 58
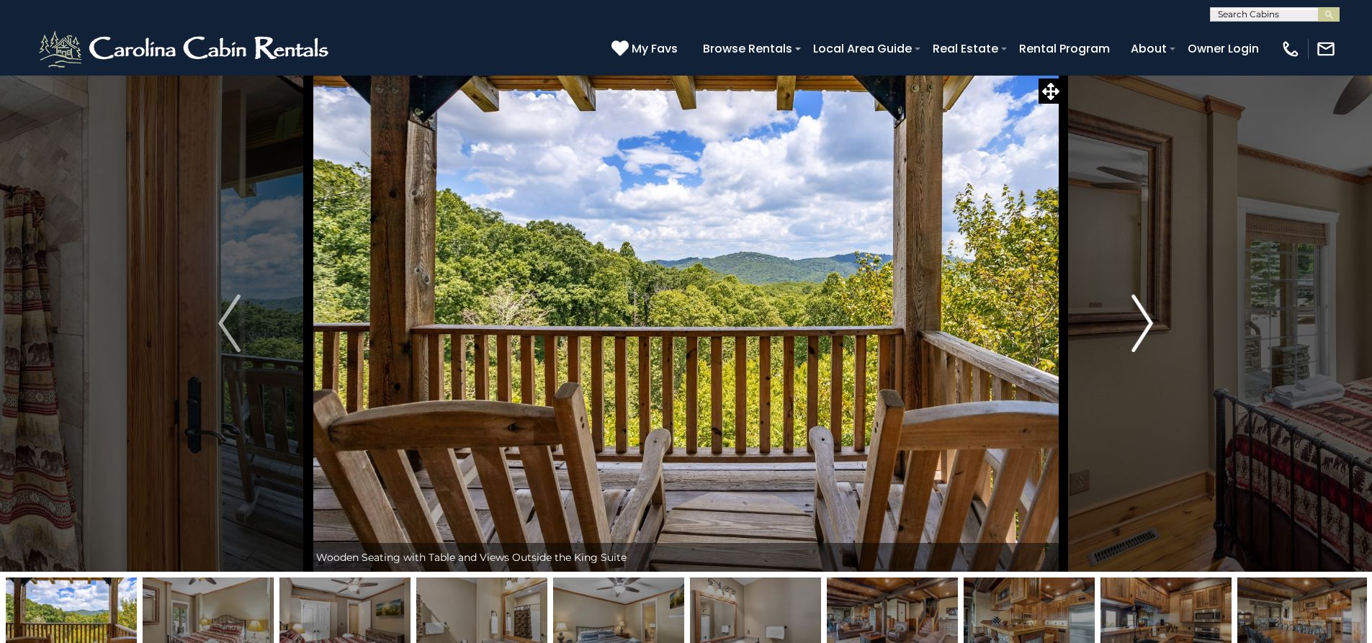
click at [1151, 330] on img "Next" at bounding box center [1142, 323] width 22 height 58
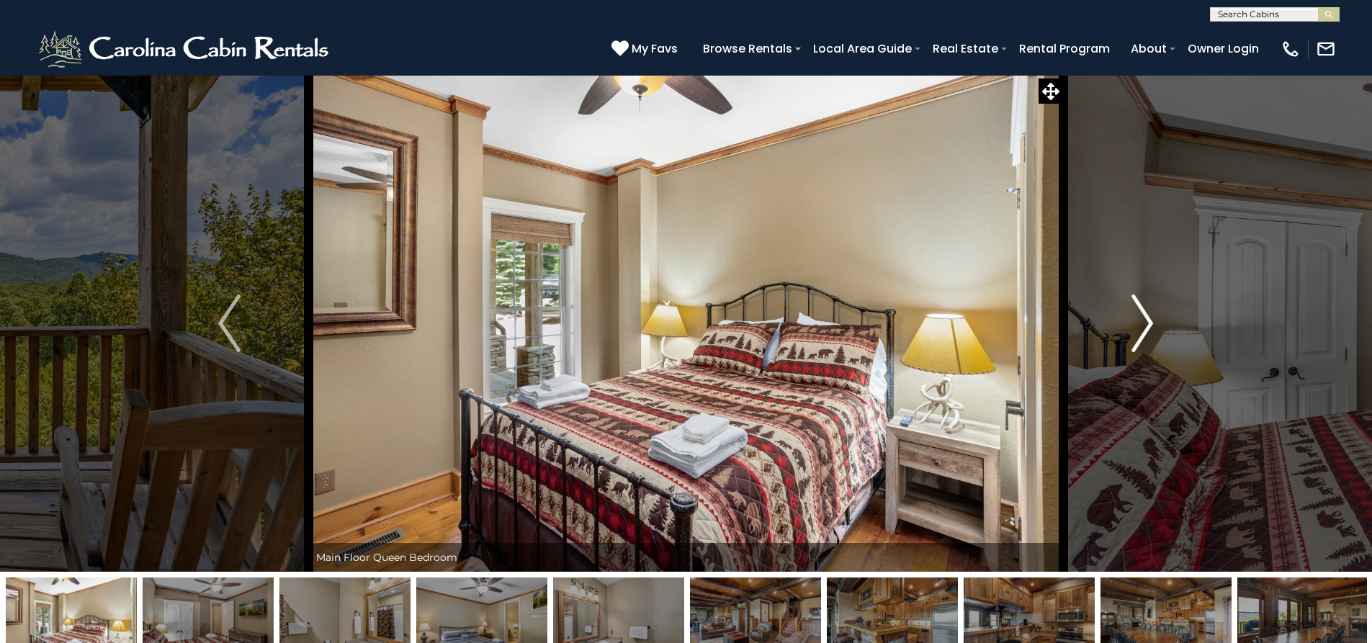
click at [1151, 330] on img "Next" at bounding box center [1142, 323] width 22 height 58
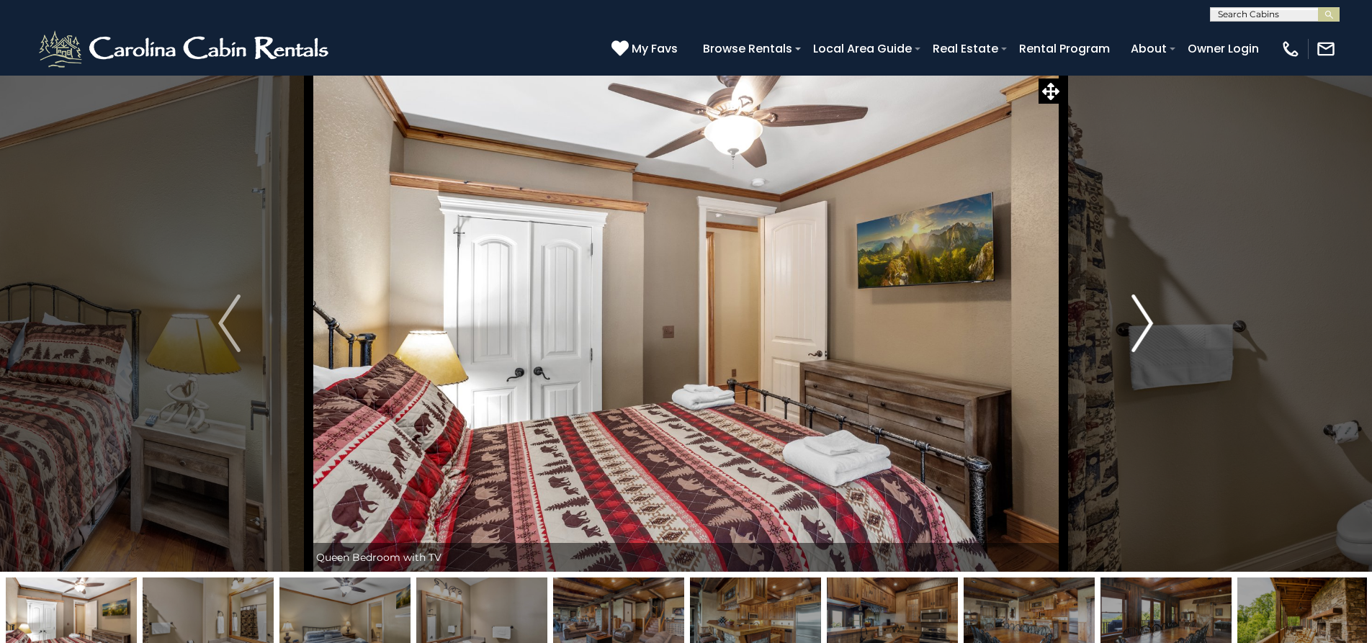
click at [1151, 330] on img "Next" at bounding box center [1142, 323] width 22 height 58
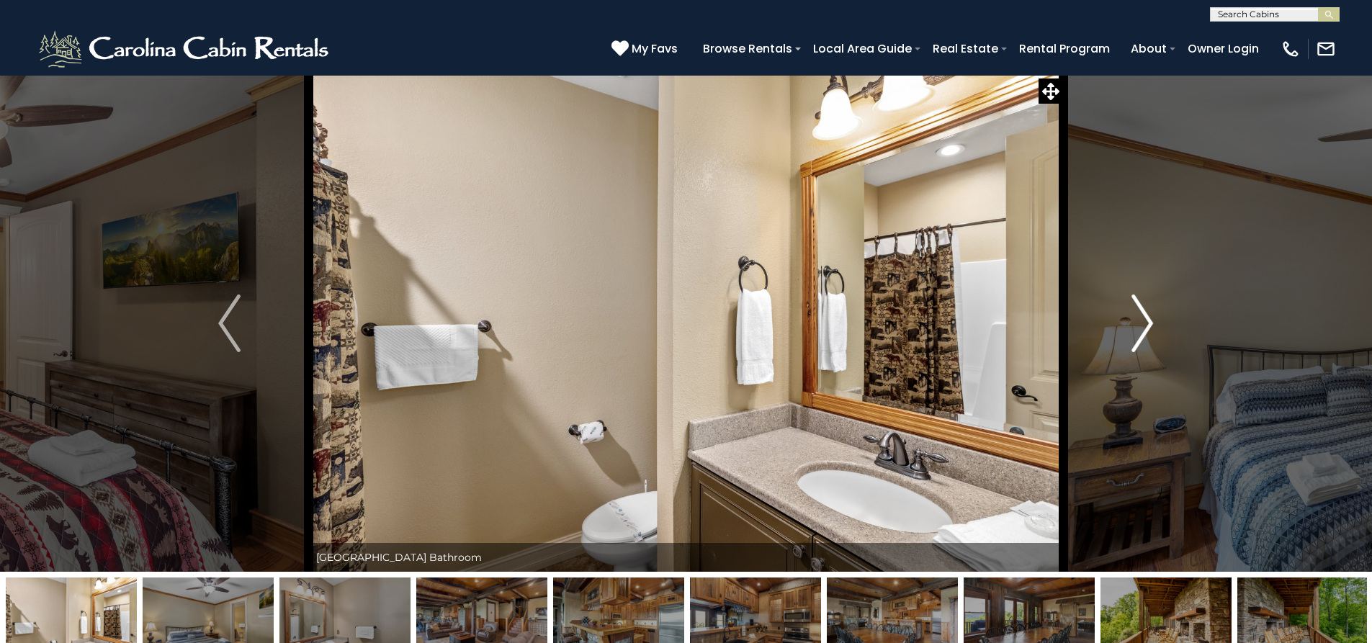
click at [1151, 330] on img "Next" at bounding box center [1142, 323] width 22 height 58
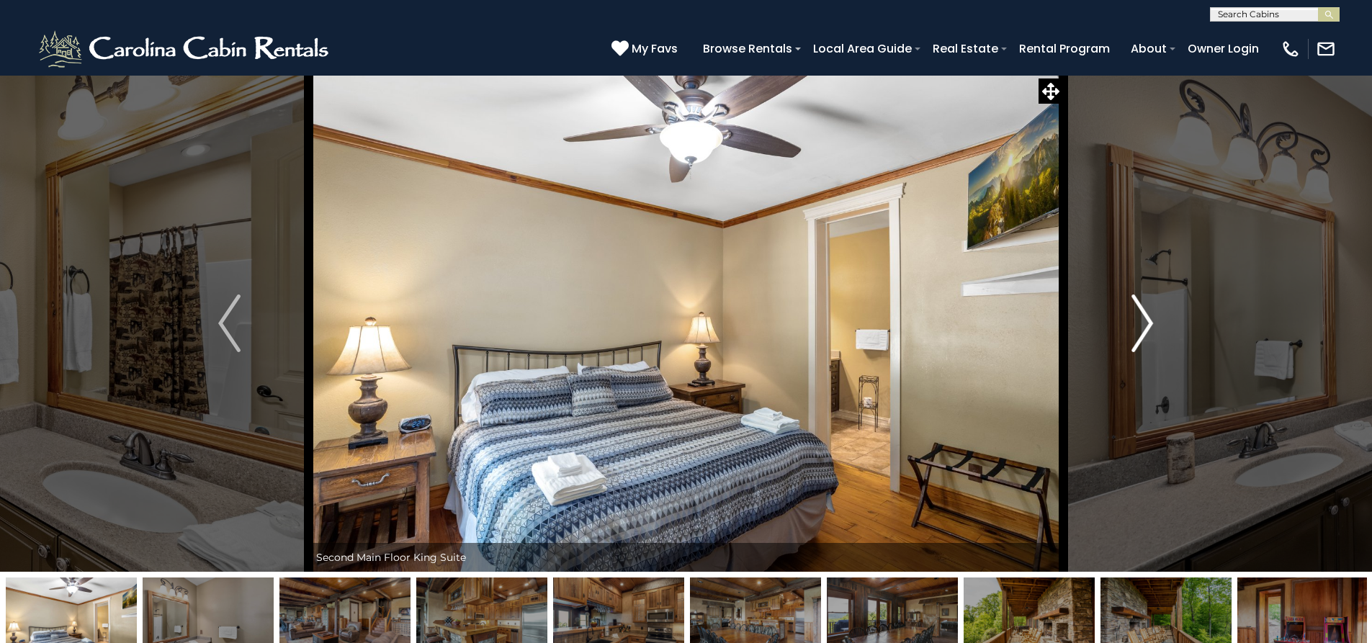
click at [1151, 330] on img "Next" at bounding box center [1142, 323] width 22 height 58
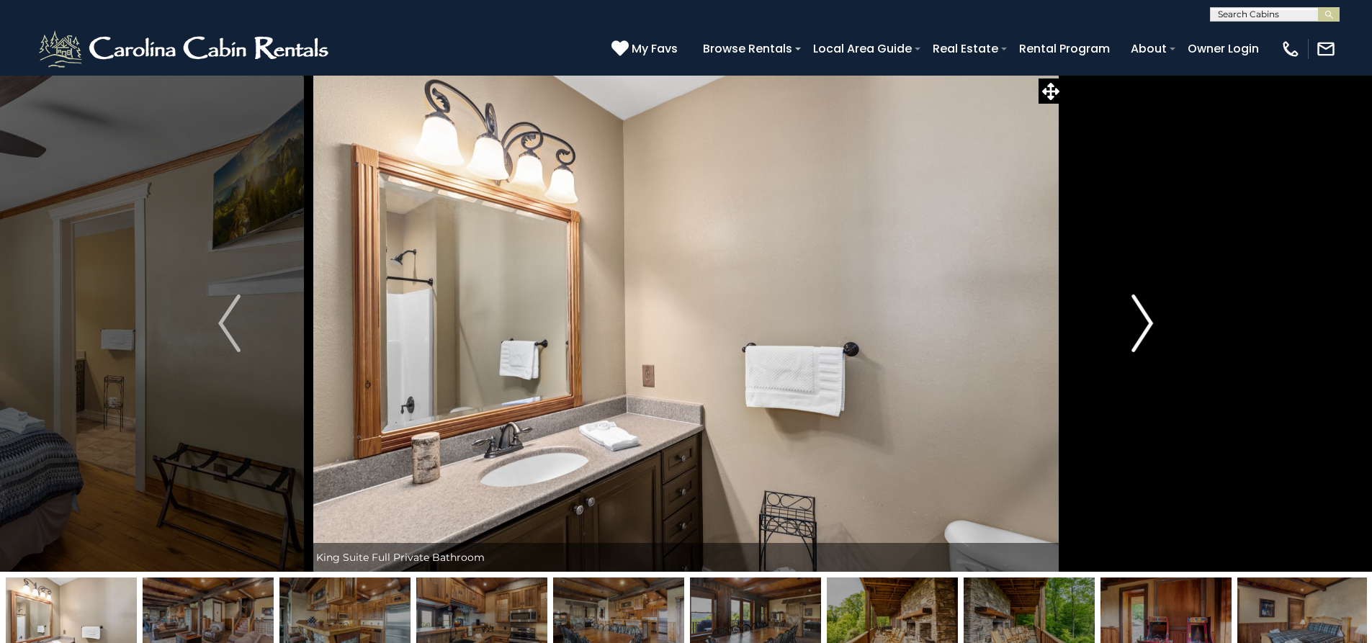
click at [1151, 330] on img "Next" at bounding box center [1142, 323] width 22 height 58
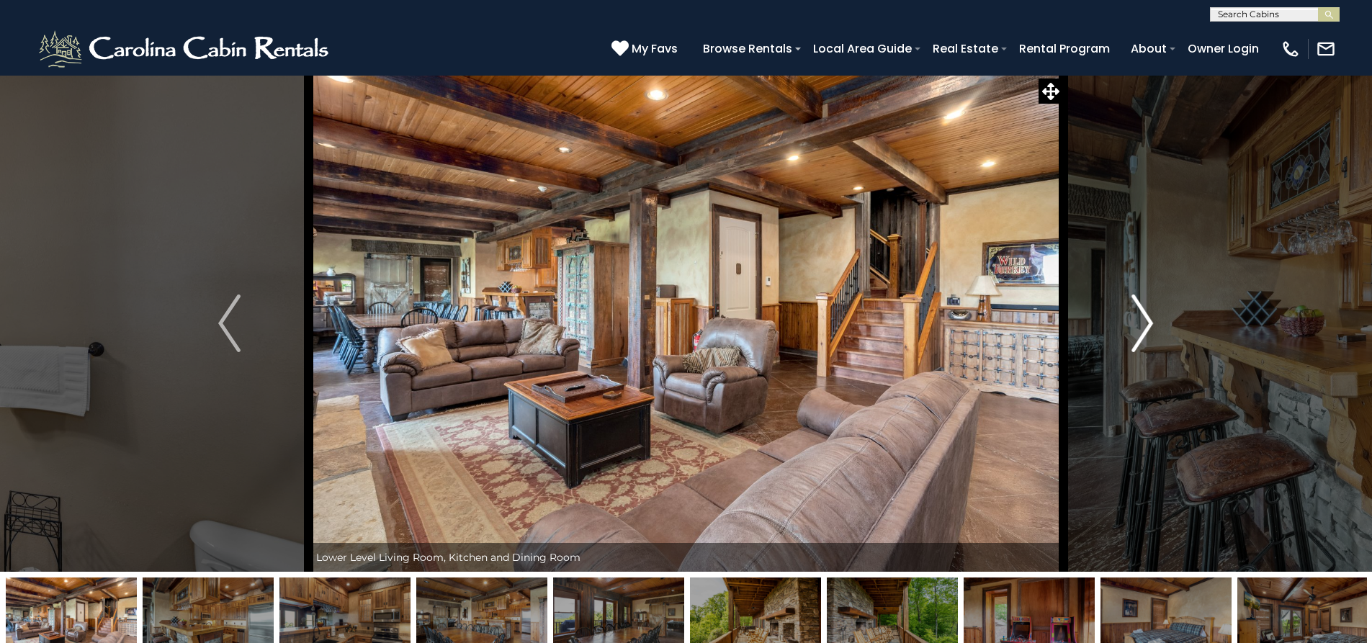
click at [1151, 330] on img "Next" at bounding box center [1142, 323] width 22 height 58
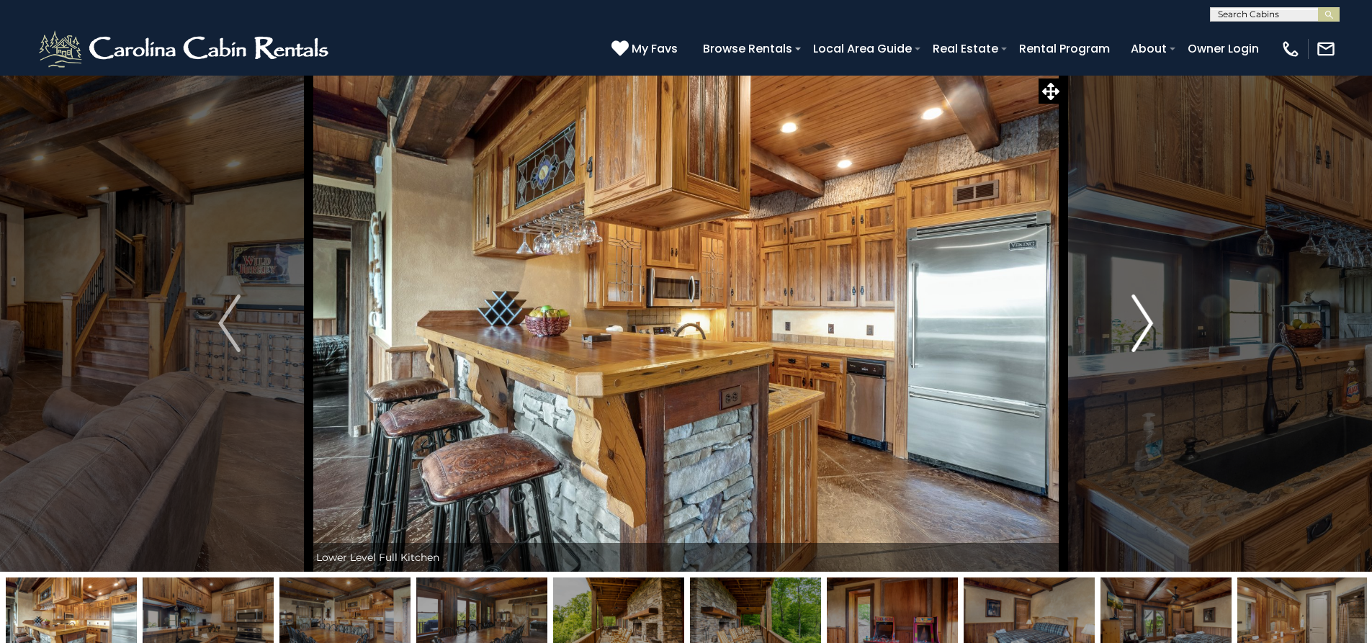
click at [1151, 330] on img "Next" at bounding box center [1142, 323] width 22 height 58
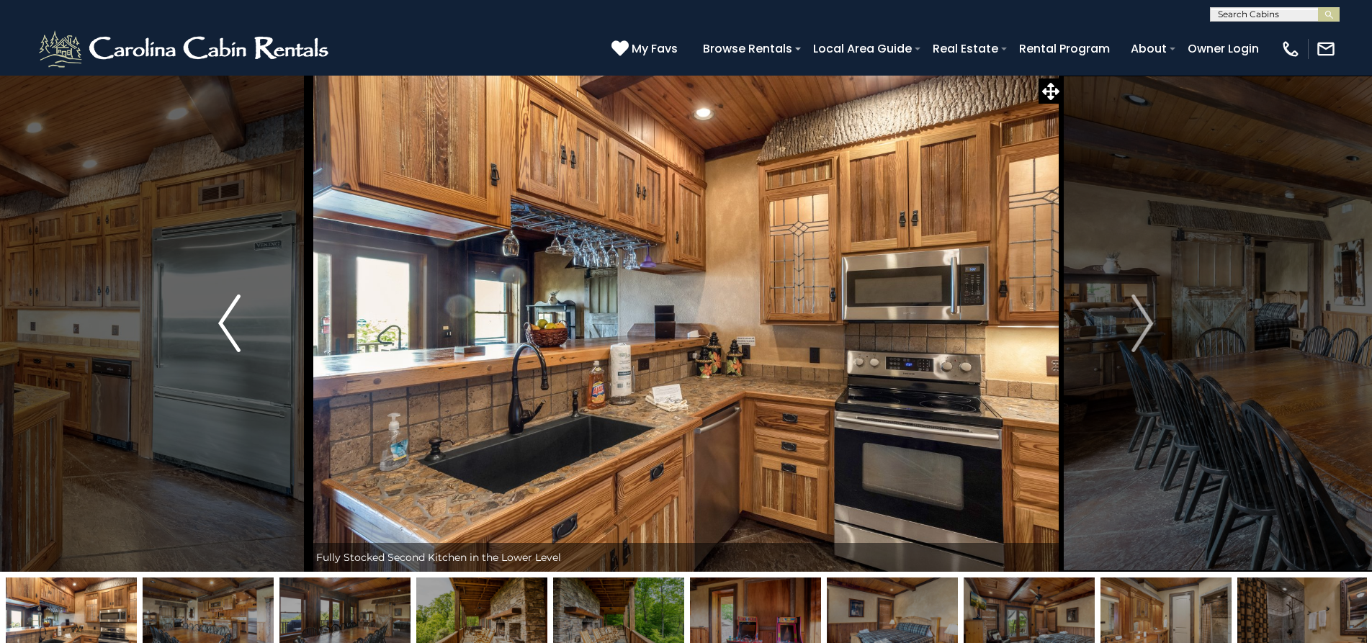
click at [220, 323] on img "Previous" at bounding box center [229, 323] width 22 height 58
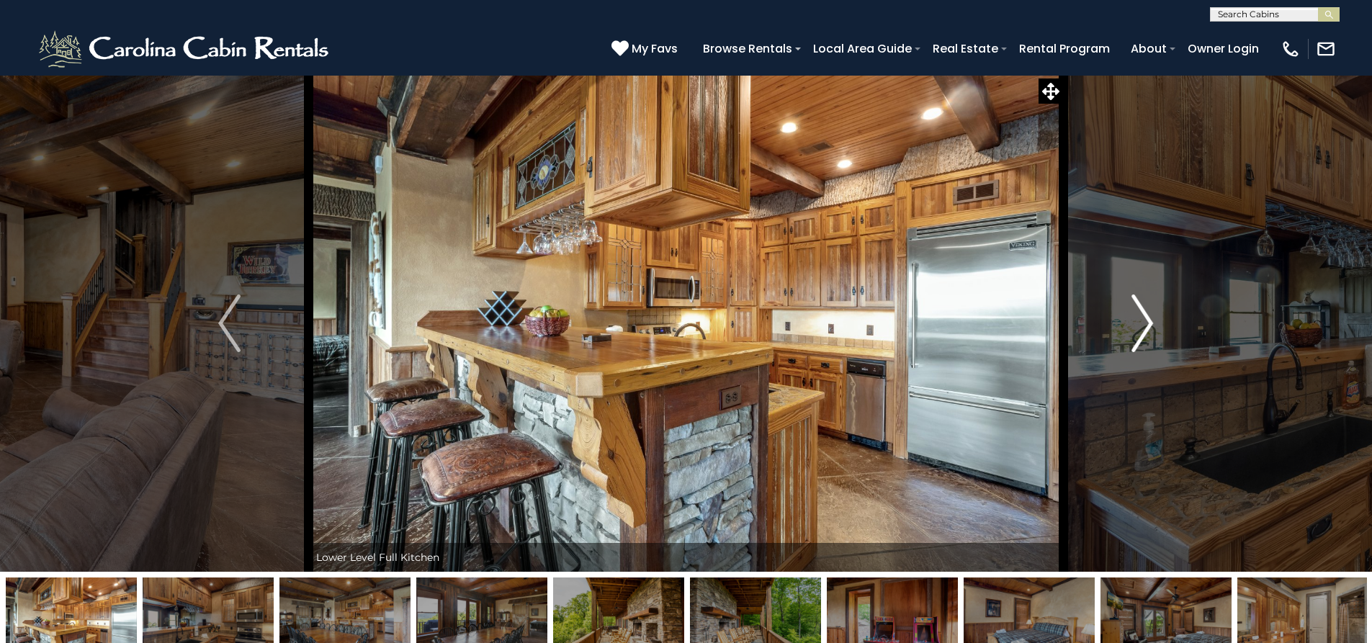
click at [1143, 329] on img "Next" at bounding box center [1142, 323] width 22 height 58
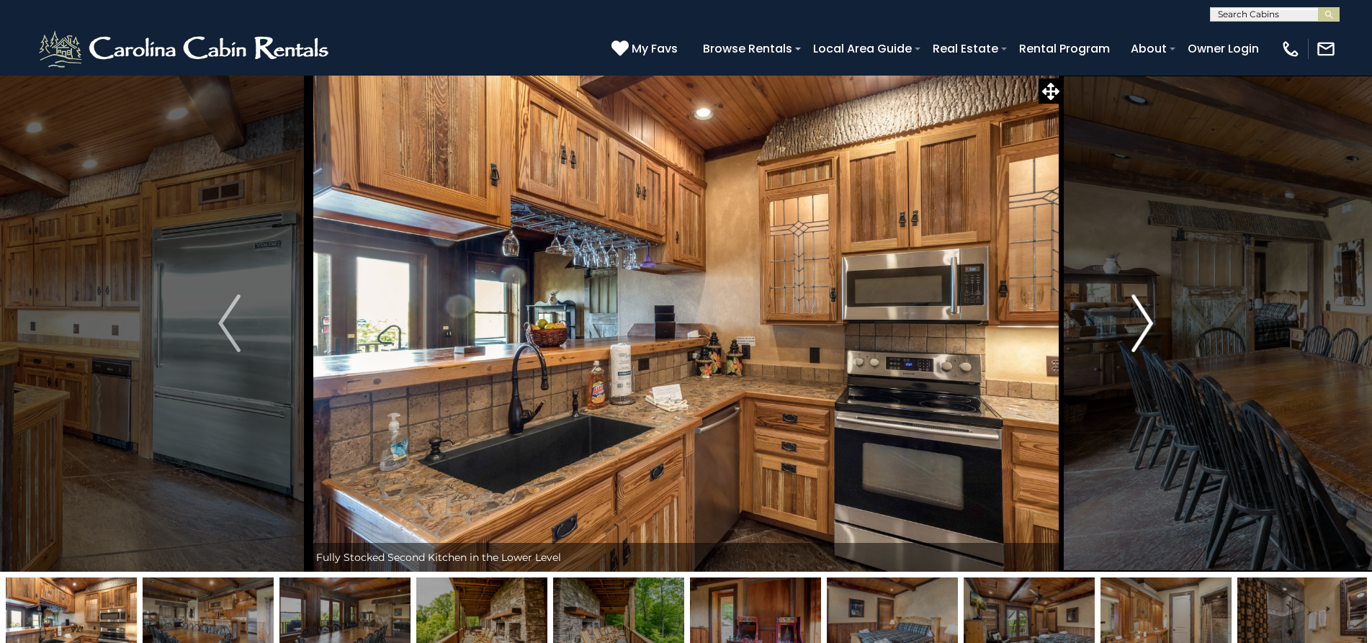
click at [1143, 329] on img "Next" at bounding box center [1142, 323] width 22 height 58
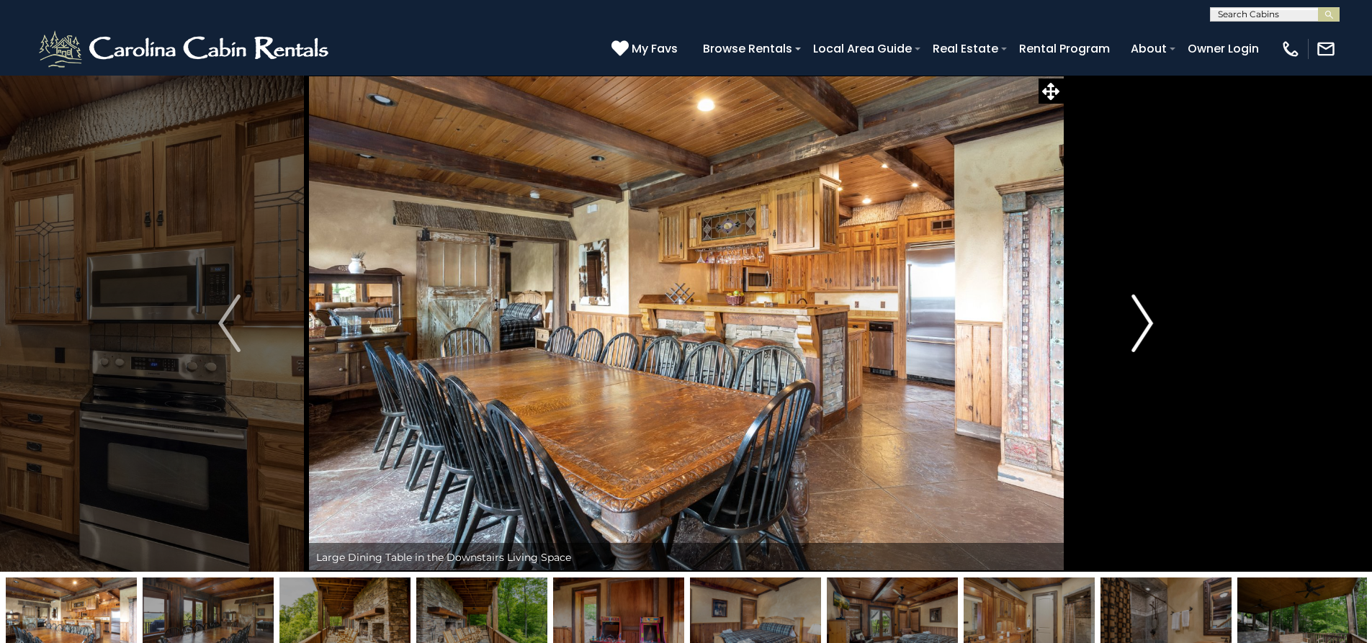
click at [1143, 329] on img "Next" at bounding box center [1142, 323] width 22 height 58
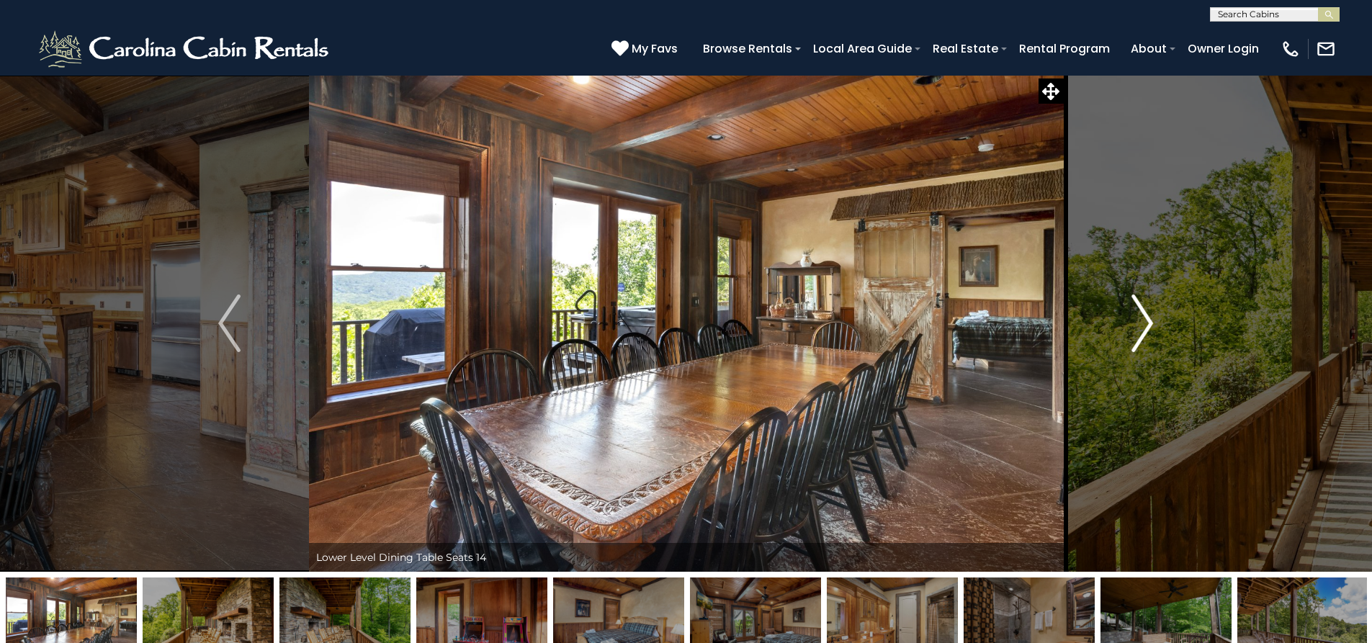
click at [1143, 329] on img "Next" at bounding box center [1142, 323] width 22 height 58
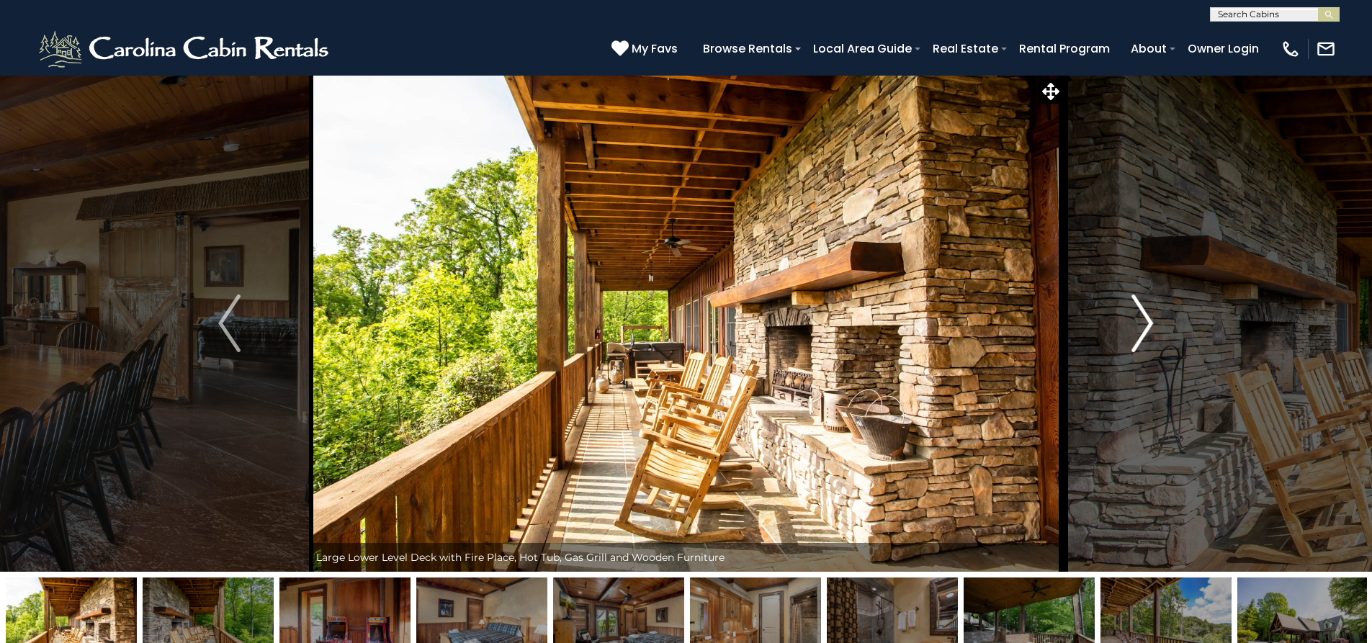
click at [1143, 329] on img "Next" at bounding box center [1142, 323] width 22 height 58
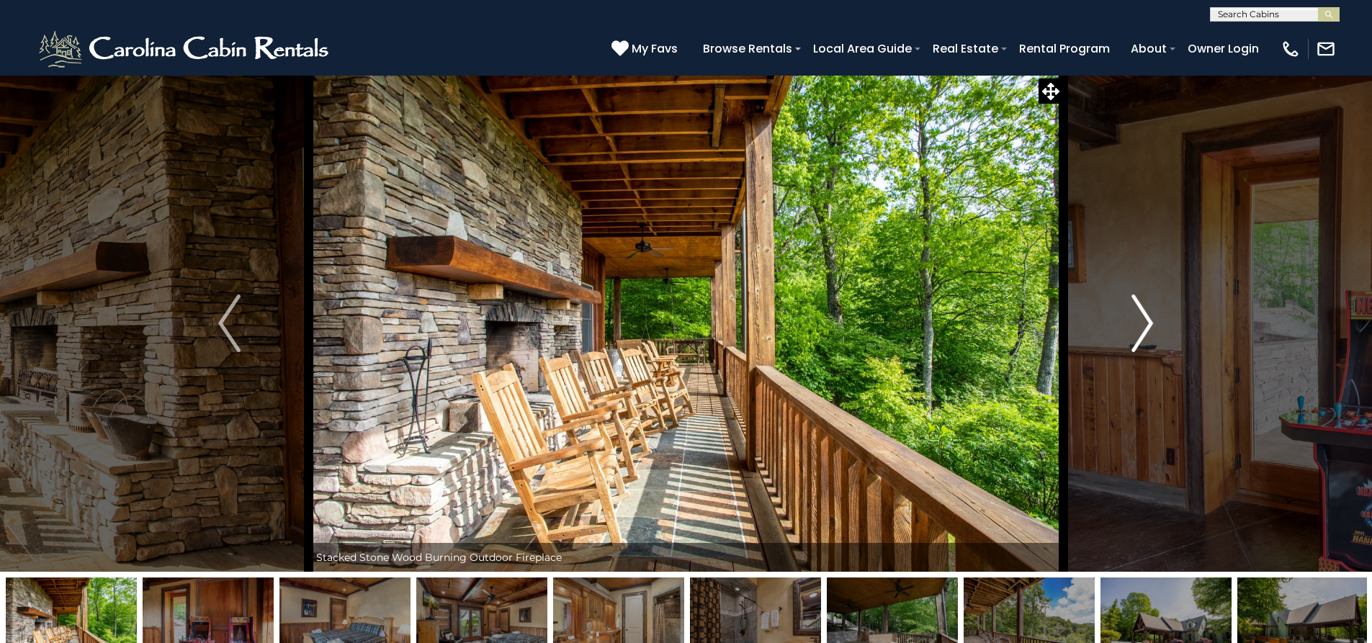
click at [1143, 329] on img "Next" at bounding box center [1142, 323] width 22 height 58
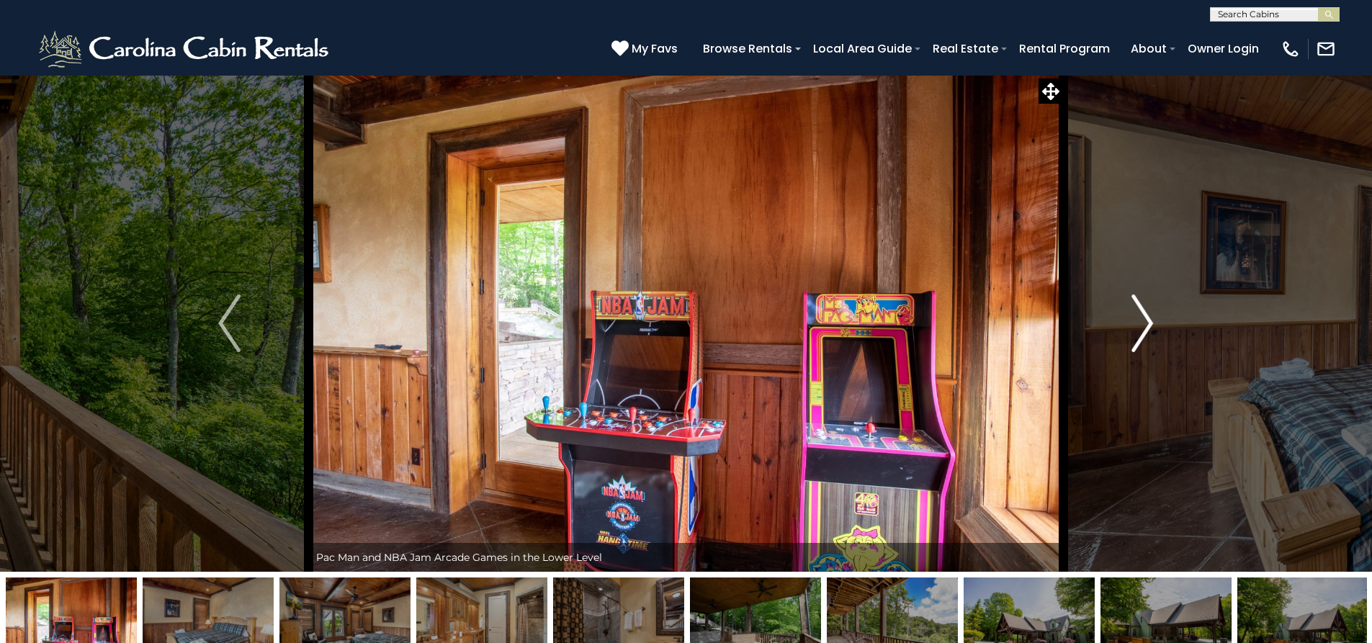
click at [1143, 329] on img "Next" at bounding box center [1142, 323] width 22 height 58
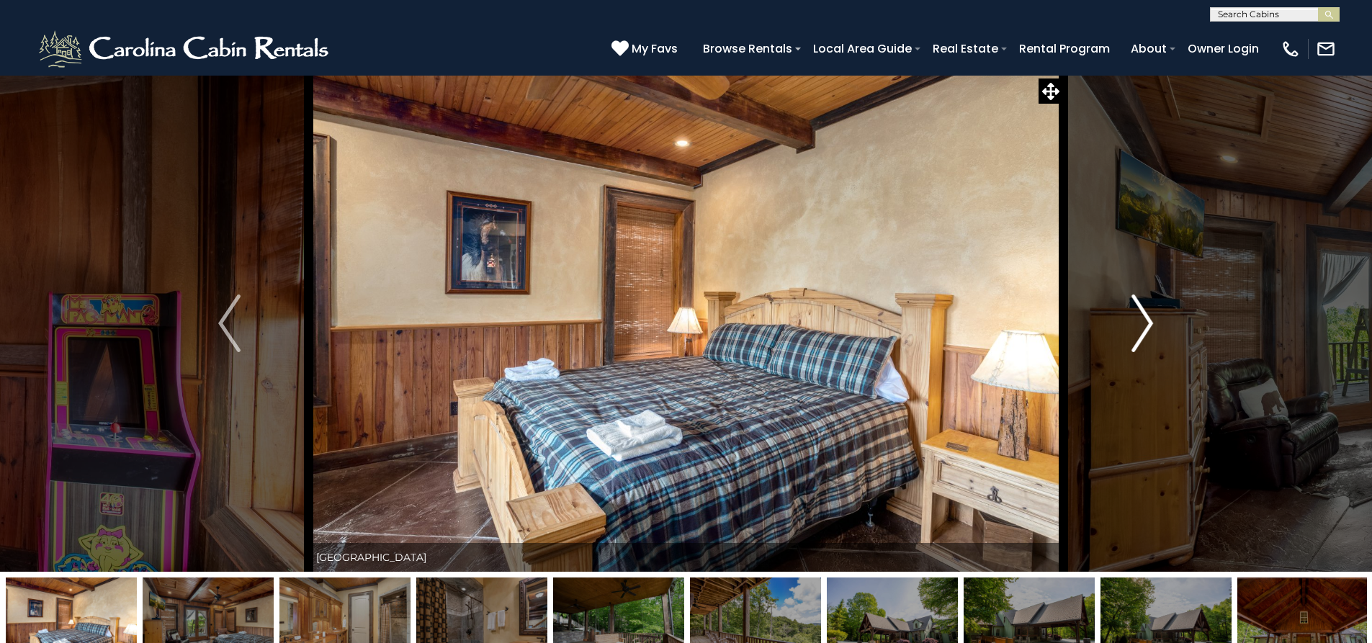
click at [1143, 329] on img "Next" at bounding box center [1142, 323] width 22 height 58
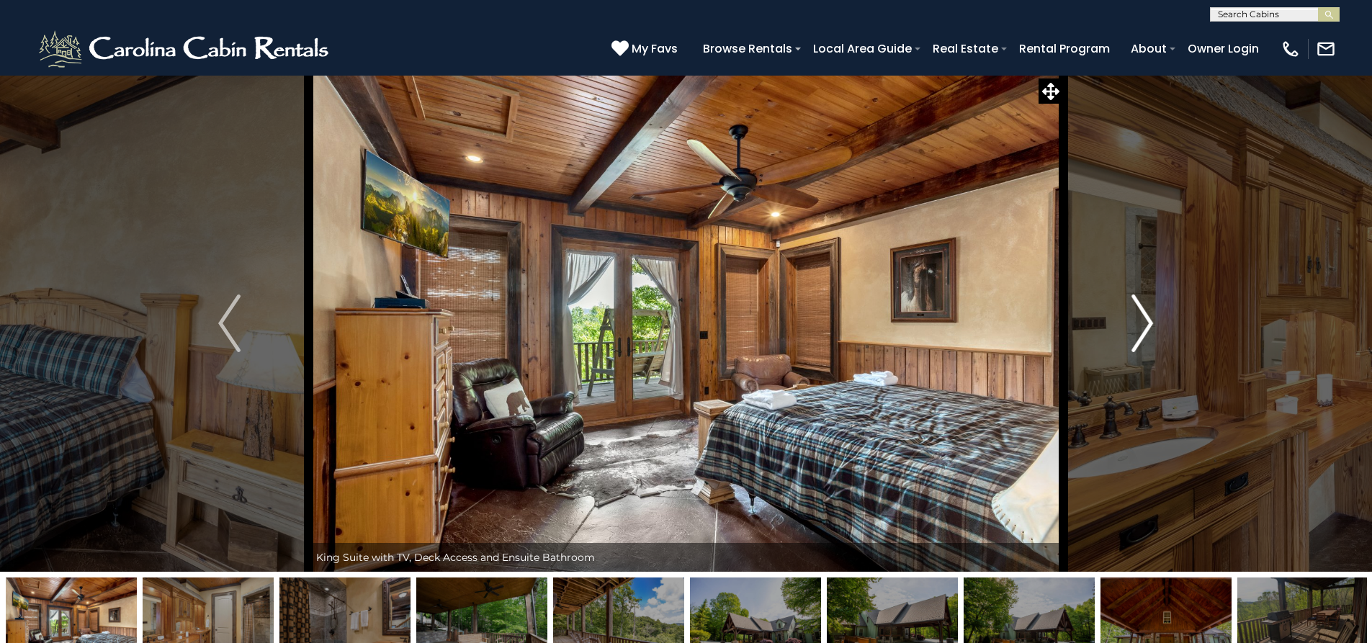
click at [1143, 329] on img "Next" at bounding box center [1142, 323] width 22 height 58
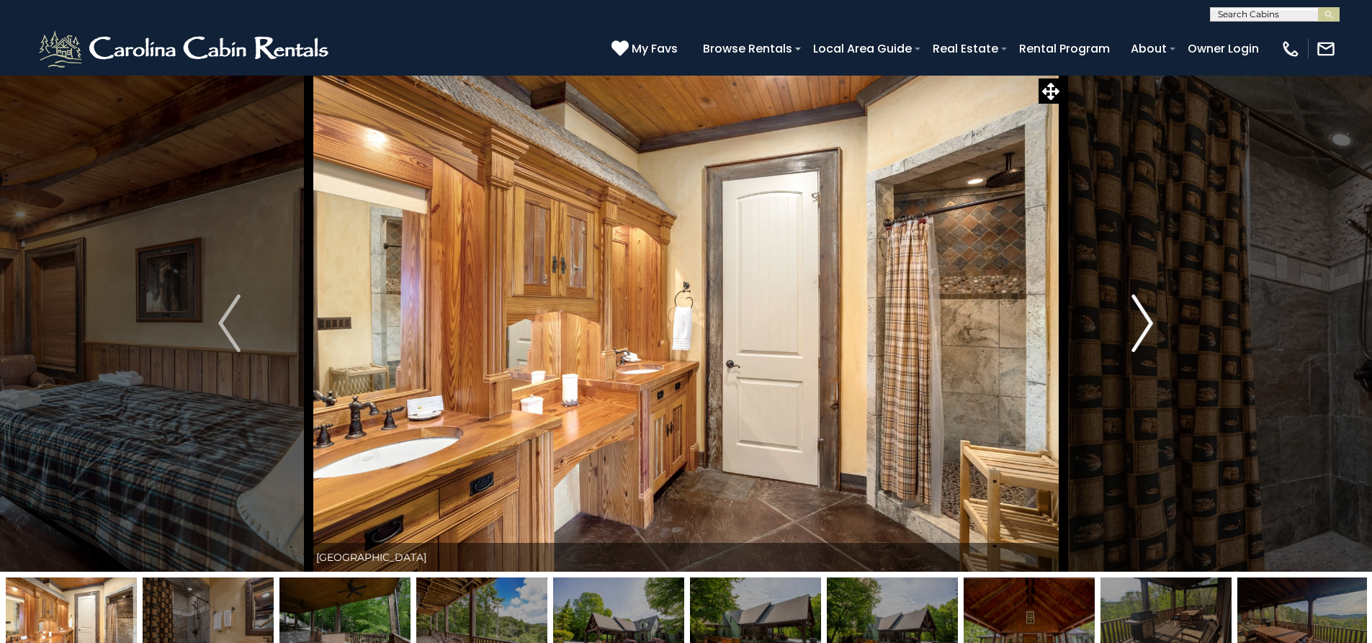
click at [1143, 329] on img "Next" at bounding box center [1142, 323] width 22 height 58
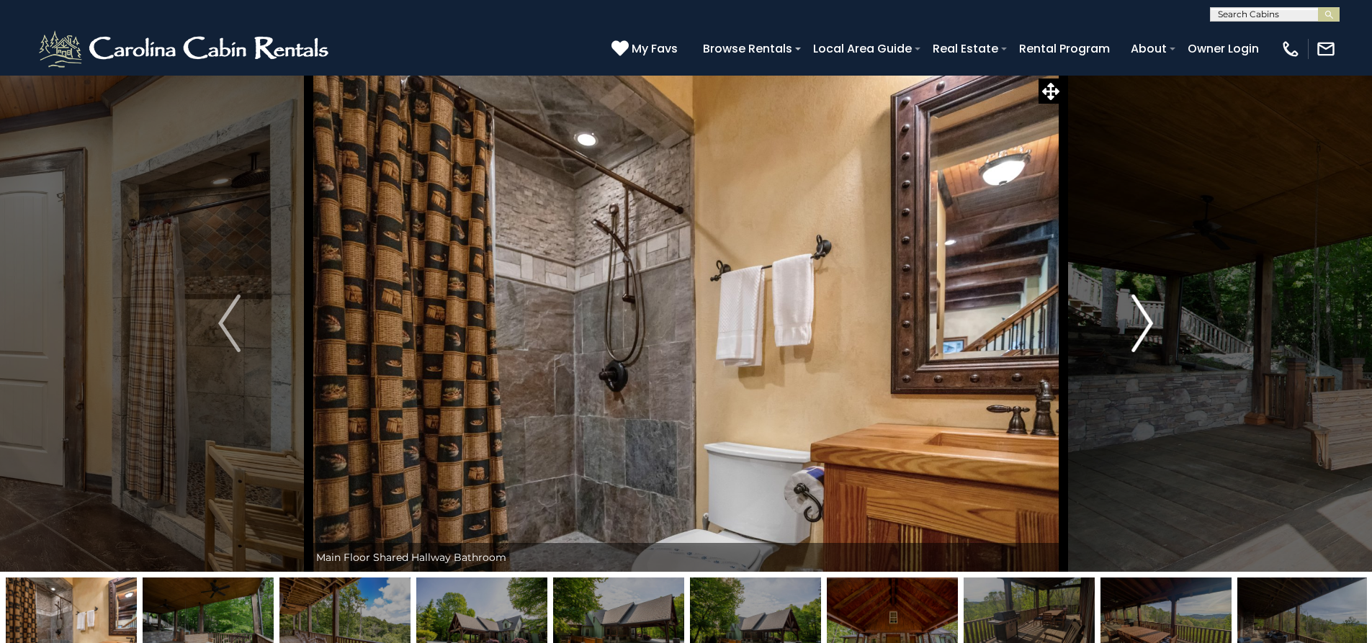
click at [1143, 329] on img "Next" at bounding box center [1142, 323] width 22 height 58
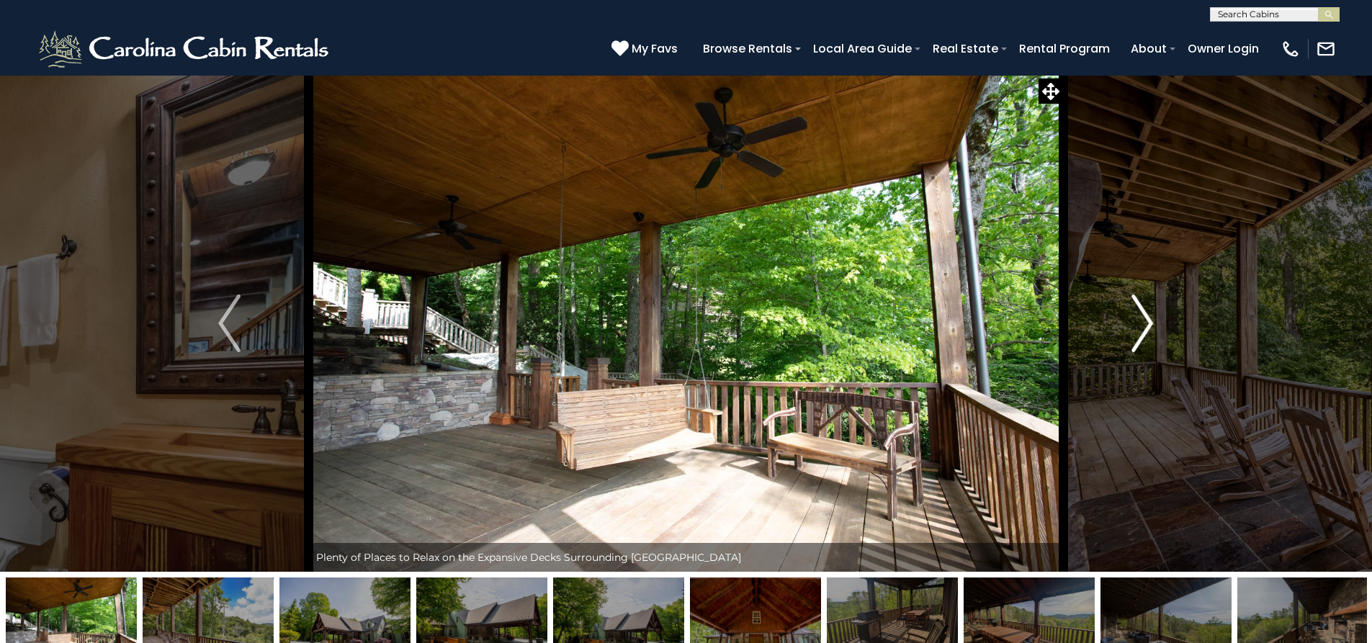
click at [1143, 329] on img "Next" at bounding box center [1142, 323] width 22 height 58
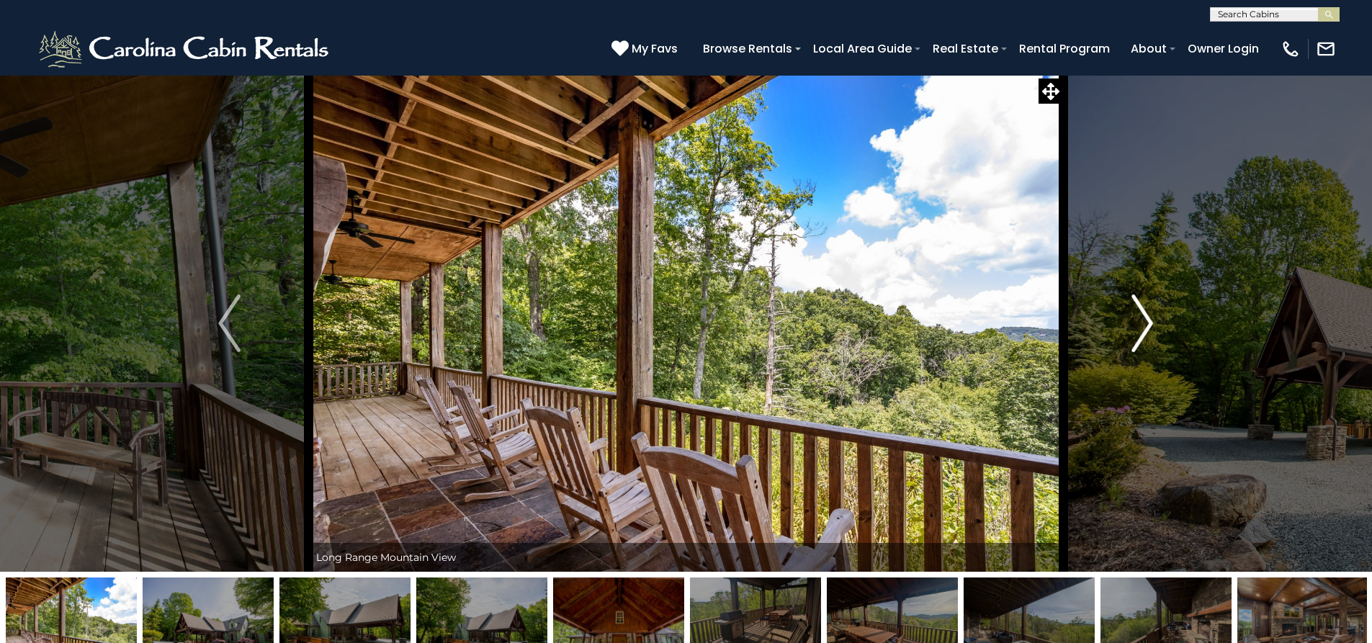
click at [1143, 329] on img "Next" at bounding box center [1142, 323] width 22 height 58
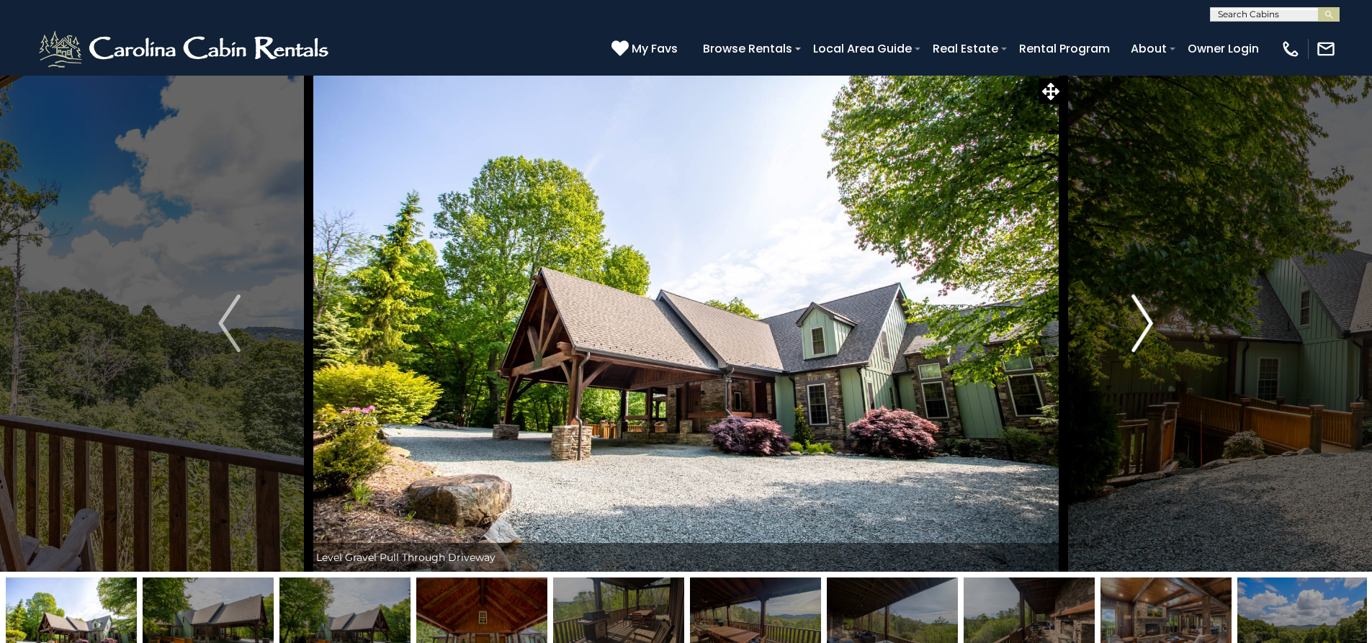
click at [1143, 329] on img "Next" at bounding box center [1142, 323] width 22 height 58
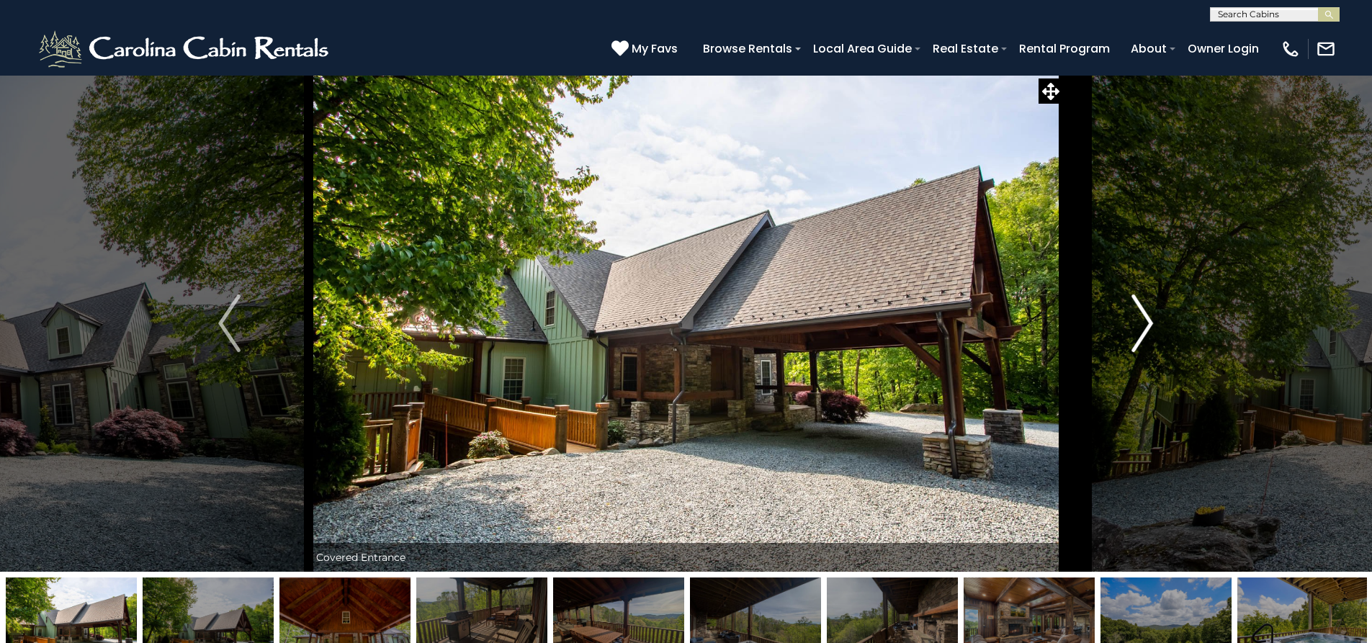
click at [1143, 329] on img "Next" at bounding box center [1142, 323] width 22 height 58
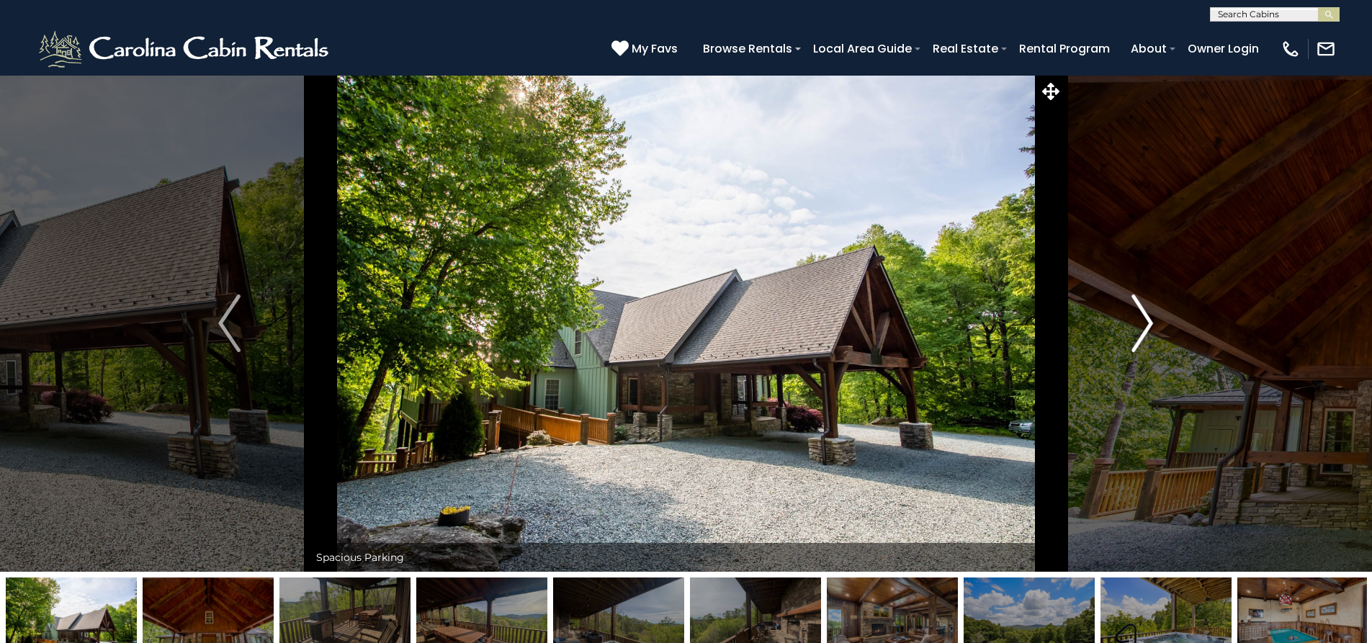
click at [1143, 329] on img "Next" at bounding box center [1142, 323] width 22 height 58
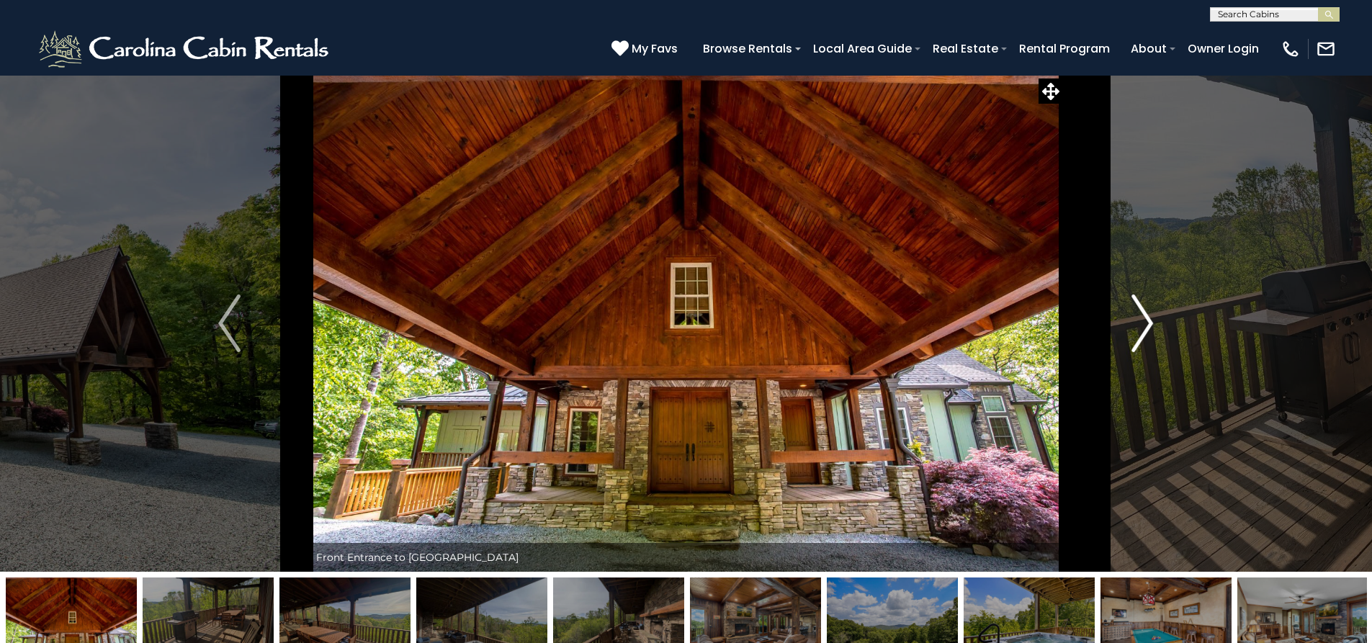
click at [1143, 329] on img "Next" at bounding box center [1142, 323] width 22 height 58
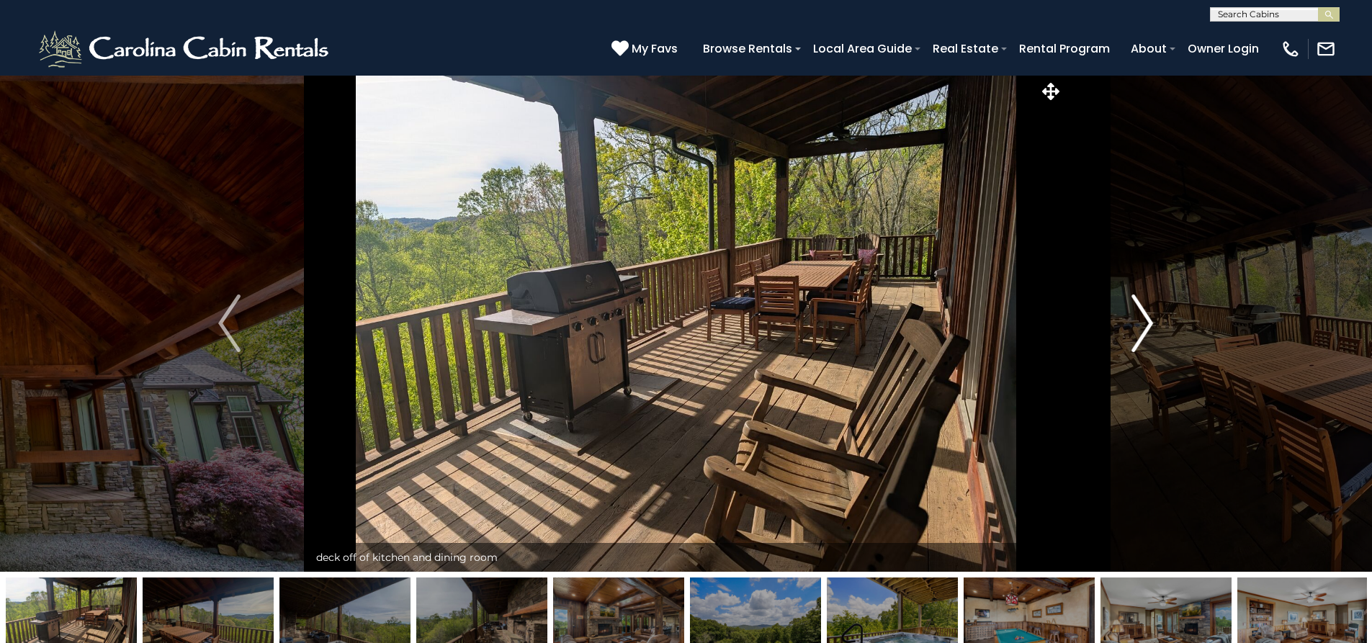
click at [1143, 329] on img "Next" at bounding box center [1142, 323] width 22 height 58
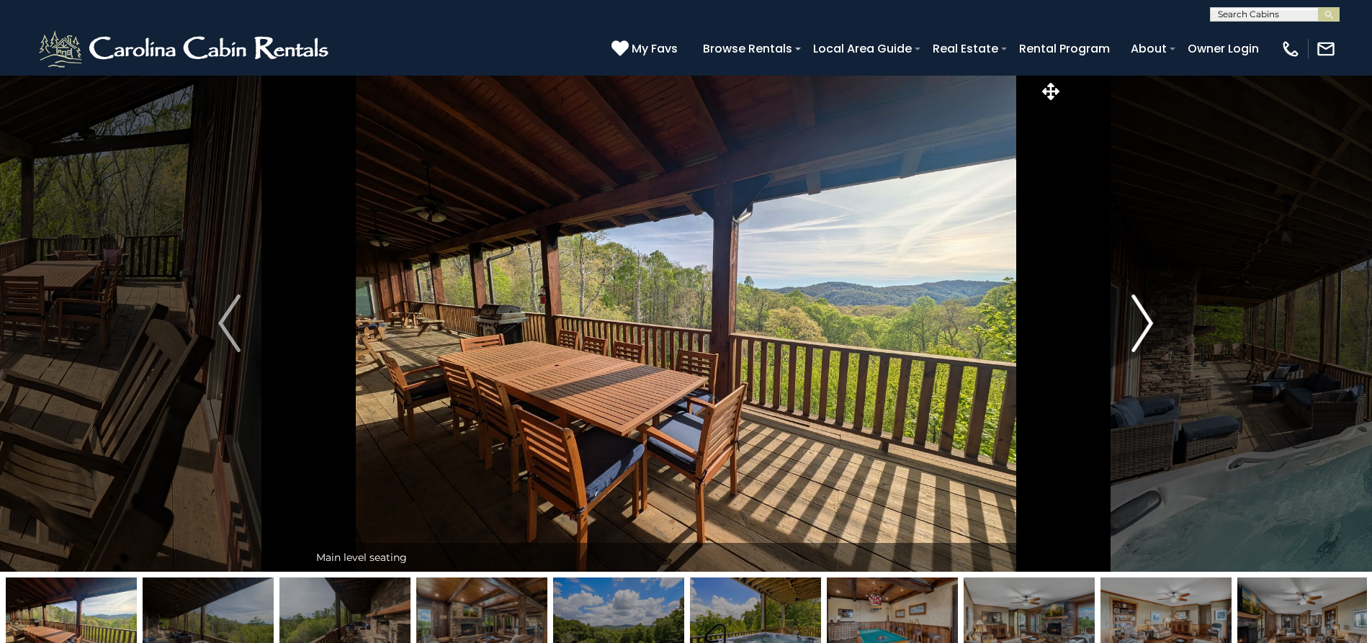
click at [1143, 329] on img "Next" at bounding box center [1142, 323] width 22 height 58
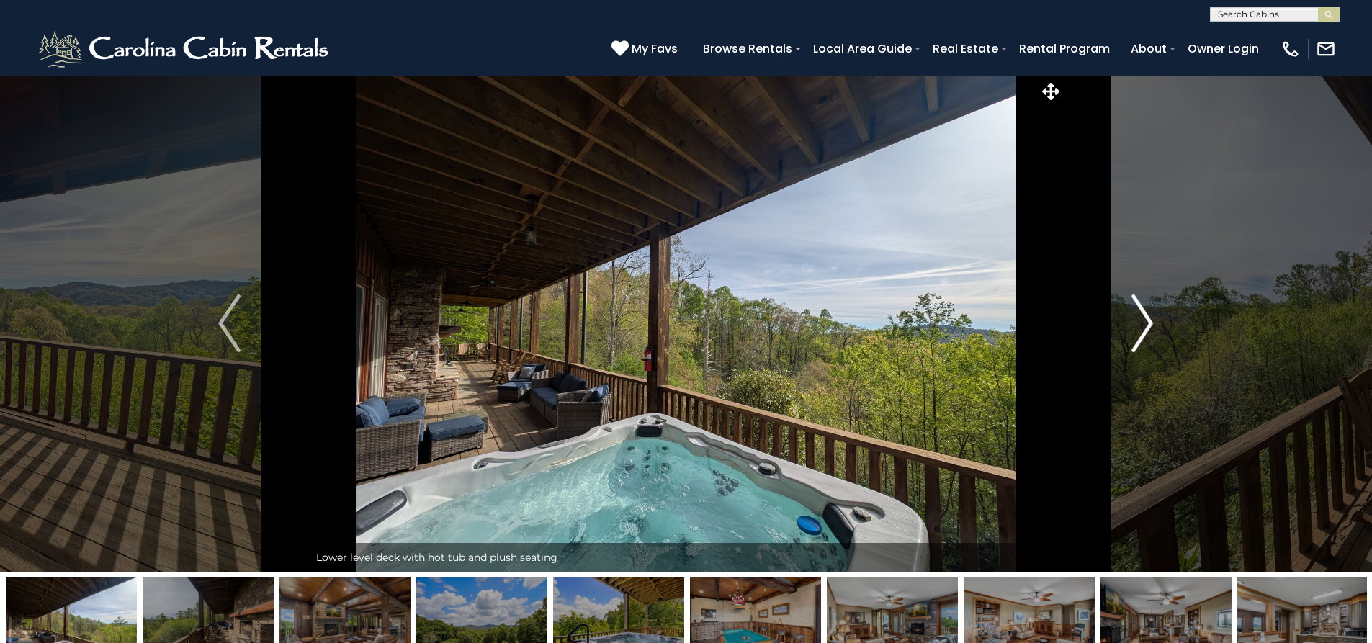
click at [1143, 325] on img "Next" at bounding box center [1142, 323] width 22 height 58
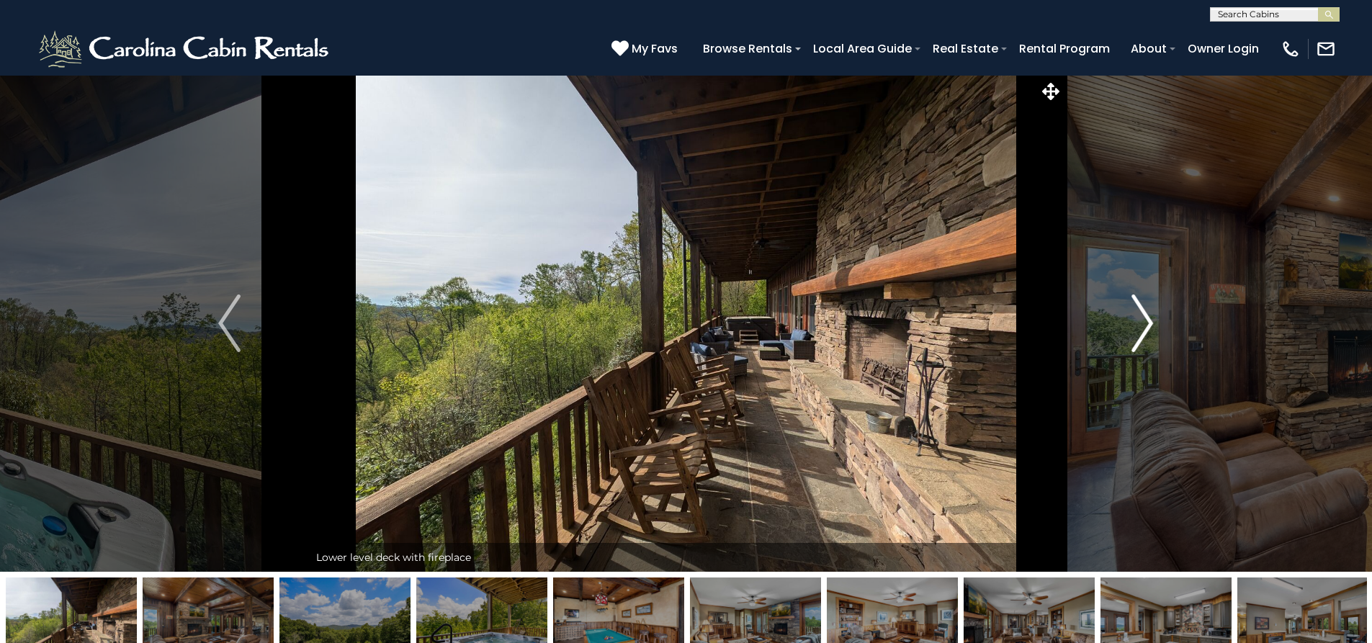
click at [1148, 317] on img "Next" at bounding box center [1142, 323] width 22 height 58
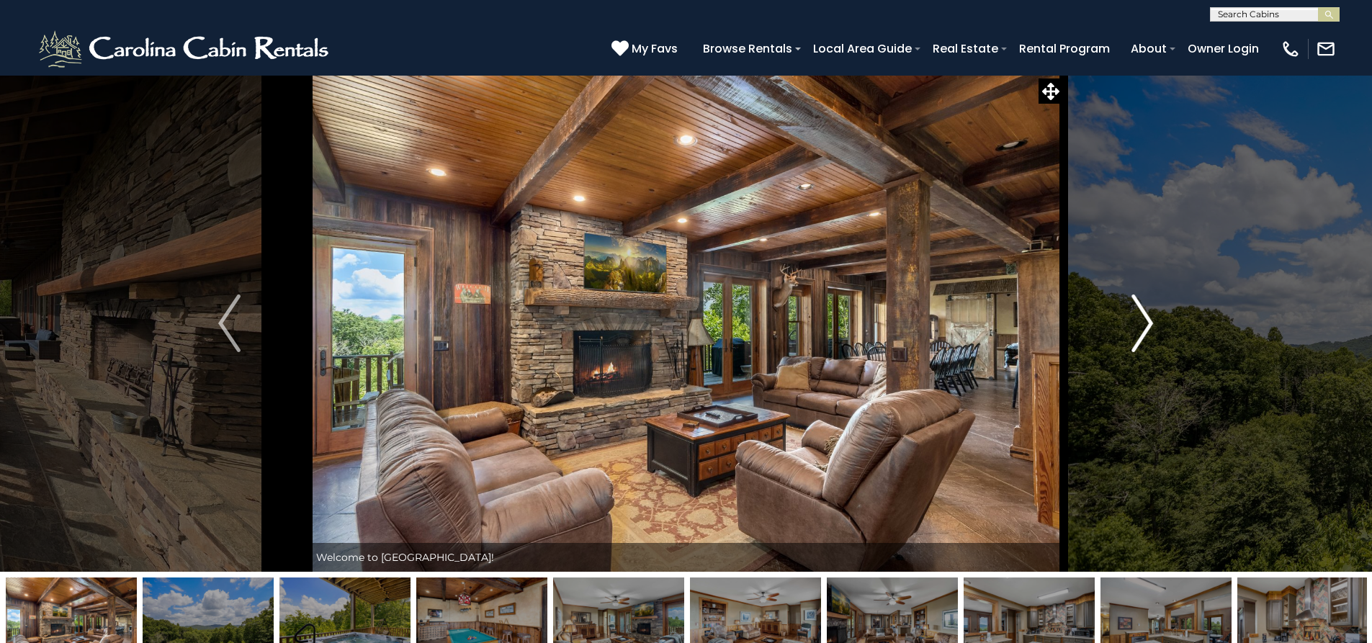
click at [1136, 317] on img "Next" at bounding box center [1142, 323] width 22 height 58
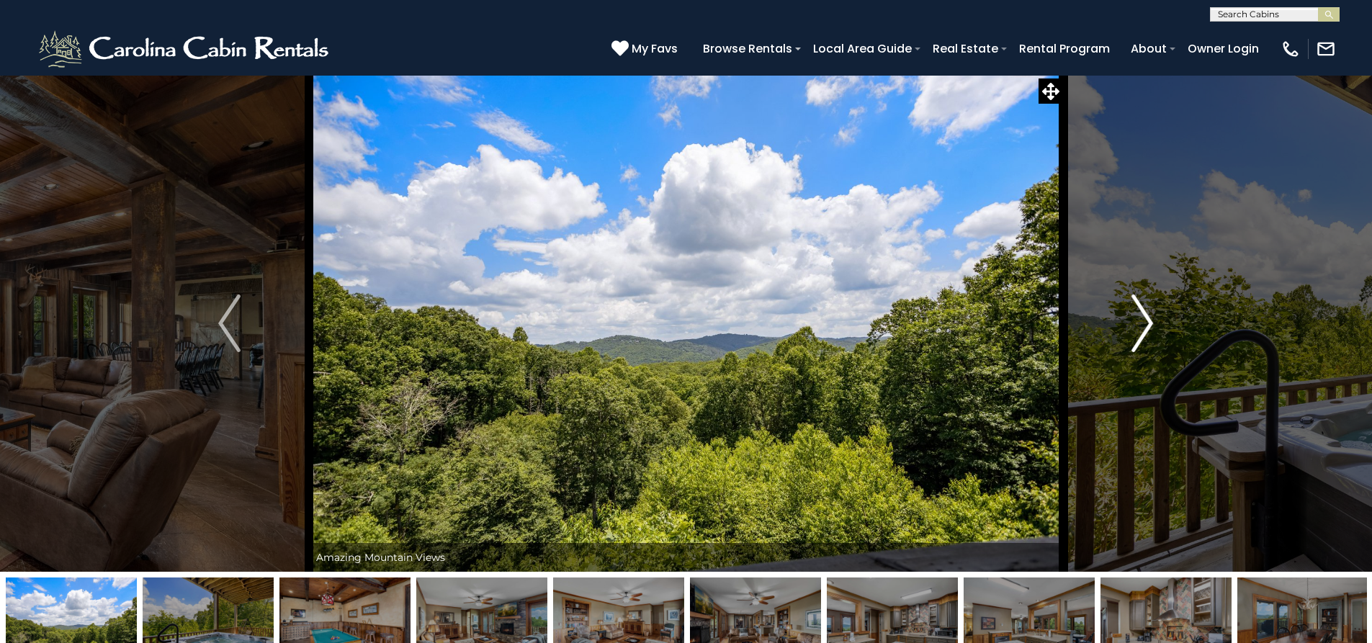
click at [1136, 317] on img "Next" at bounding box center [1142, 323] width 22 height 58
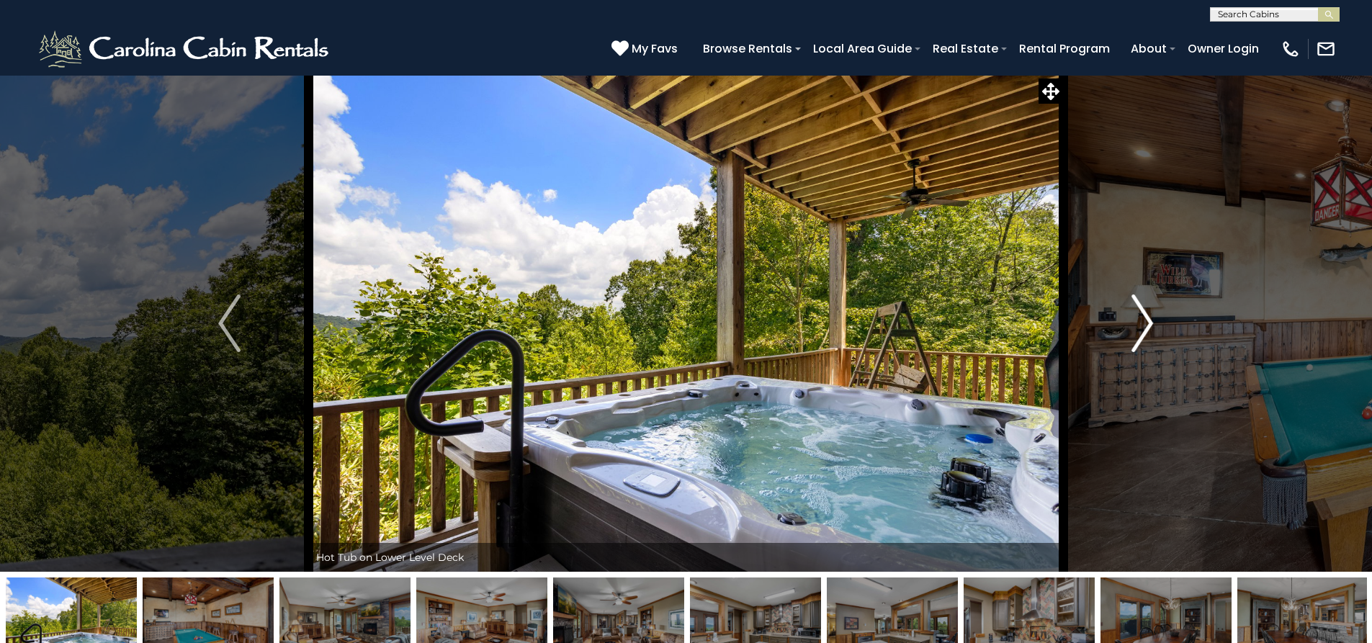
click at [1136, 317] on img "Next" at bounding box center [1142, 323] width 22 height 58
